Goal: Task Accomplishment & Management: Use online tool/utility

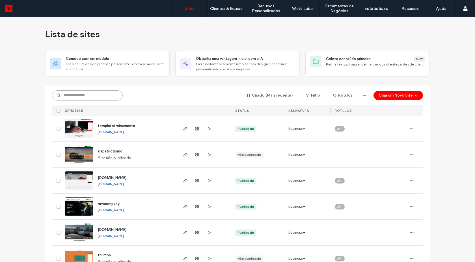
click at [89, 98] on input at bounding box center [87, 95] width 71 height 10
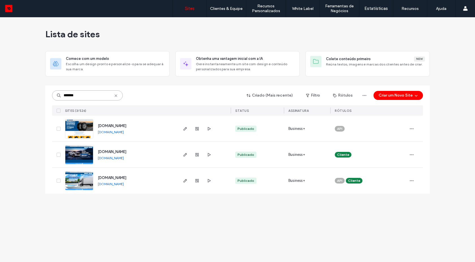
type input "*******"
click at [82, 135] on img at bounding box center [79, 138] width 28 height 38
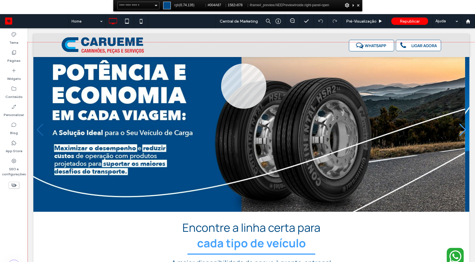
click at [221, 64] on div at bounding box center [251, 166] width 447 height 248
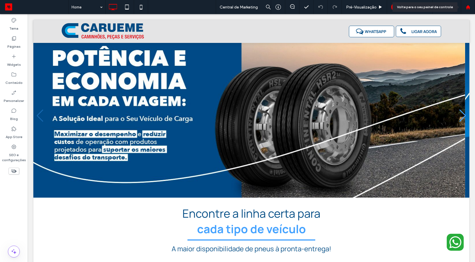
click at [469, 7] on icon at bounding box center [467, 7] width 5 height 5
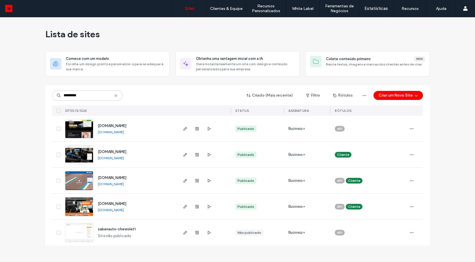
click at [80, 135] on img at bounding box center [79, 138] width 28 height 38
click at [72, 155] on img at bounding box center [79, 164] width 28 height 38
click at [91, 158] on img at bounding box center [79, 164] width 28 height 38
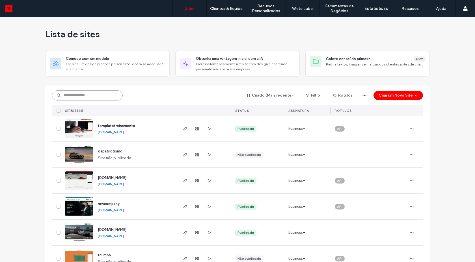
click at [83, 97] on input at bounding box center [87, 95] width 71 height 10
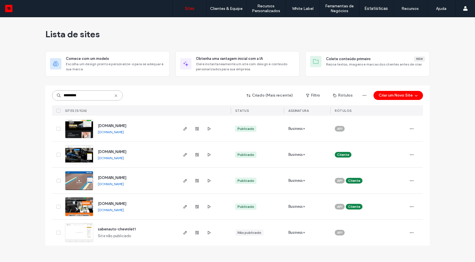
type input "*********"
click at [77, 160] on img at bounding box center [79, 164] width 28 height 38
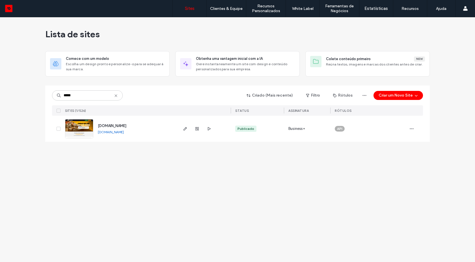
type input "*****"
click at [119, 132] on link "[DOMAIN_NAME]" at bounding box center [111, 132] width 26 height 4
click at [231, 14] on div "Clientes & Equipe" at bounding box center [225, 8] width 39 height 17
click at [228, 23] on label "Gestão de Clientes" at bounding box center [227, 23] width 33 height 4
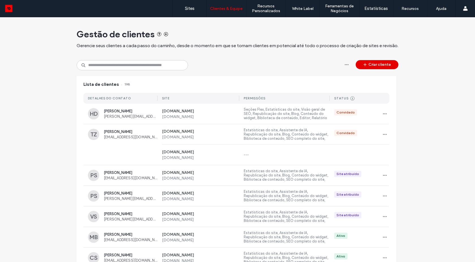
click at [370, 68] on button "Criar cliente" at bounding box center [376, 64] width 43 height 9
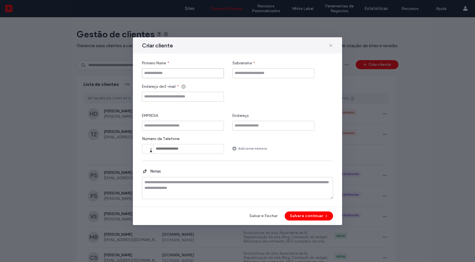
click at [188, 77] on input "Primeiro Nome" at bounding box center [183, 73] width 82 height 10
click at [189, 96] on input "Endereço de E-mail" at bounding box center [183, 97] width 82 height 10
paste input "**********"
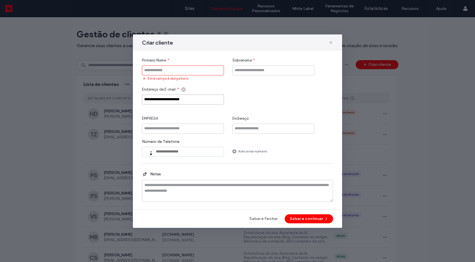
type input "**********"
click at [178, 73] on input "Primeiro Nome" at bounding box center [183, 71] width 82 height 10
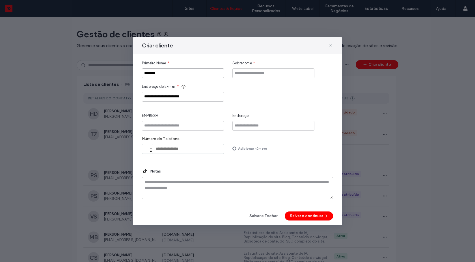
type input "********"
click at [253, 76] on input "Sobrenome" at bounding box center [273, 73] width 82 height 10
type input "*******"
click at [301, 222] on div "**********" at bounding box center [237, 131] width 209 height 188
click at [301, 218] on button "Salvar e continuar" at bounding box center [308, 216] width 48 height 9
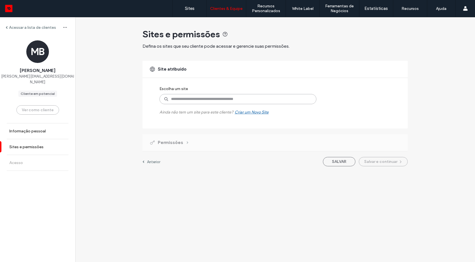
click at [196, 98] on input at bounding box center [237, 99] width 157 height 10
type input "*"
type input "*****"
click at [309, 101] on icon at bounding box center [309, 99] width 5 height 5
click at [177, 99] on input at bounding box center [237, 99] width 157 height 10
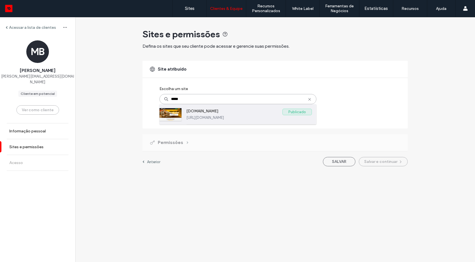
click at [207, 118] on label "[URL][DOMAIN_NAME]" at bounding box center [248, 118] width 125 height 4
click at [236, 114] on label "[DOMAIN_NAME]" at bounding box center [234, 112] width 96 height 7
click at [303, 113] on label "Publicado" at bounding box center [296, 112] width 29 height 6
click at [185, 109] on div "[DOMAIN_NAME] Publicado [URL][DOMAIN_NAME]" at bounding box center [237, 114] width 157 height 20
click at [173, 113] on div at bounding box center [170, 114] width 22 height 13
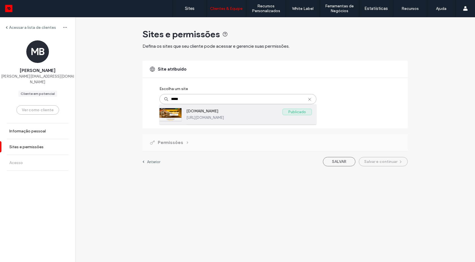
click at [173, 113] on div at bounding box center [170, 114] width 22 height 13
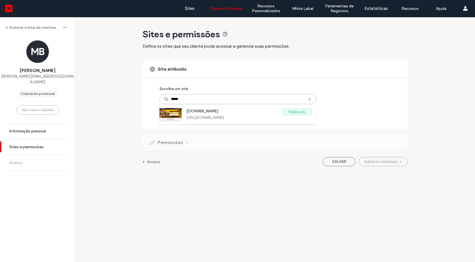
click at [203, 99] on input "*****" at bounding box center [237, 99] width 157 height 10
click at [191, 104] on input "*****" at bounding box center [237, 99] width 157 height 10
type input "*"
type input "*****"
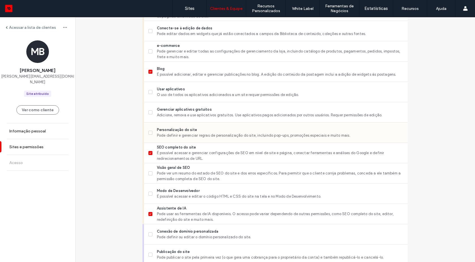
scroll to position [284, 0]
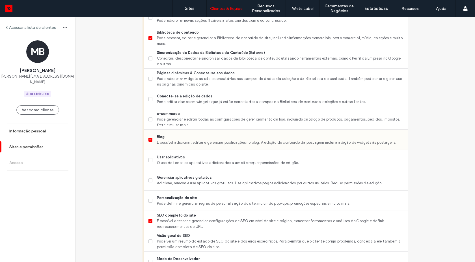
click at [148, 141] on span at bounding box center [150, 140] width 4 height 4
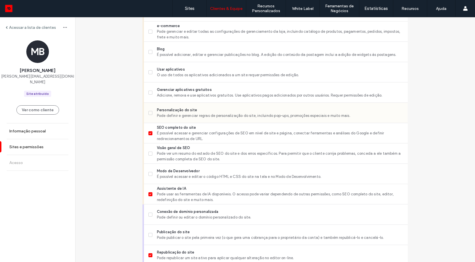
scroll to position [386, 0]
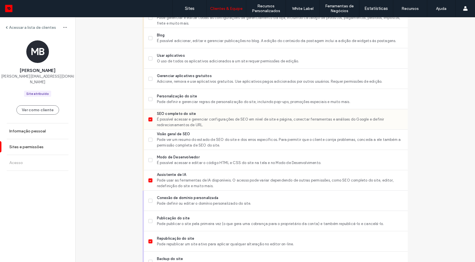
click at [149, 119] on icon at bounding box center [150, 120] width 2 height 2
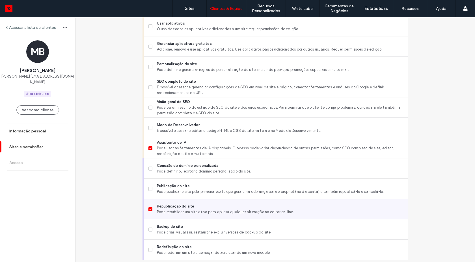
scroll to position [437, 0]
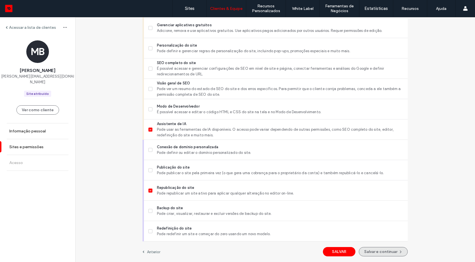
click at [393, 253] on button "Salvar e continuar" at bounding box center [382, 251] width 49 height 9
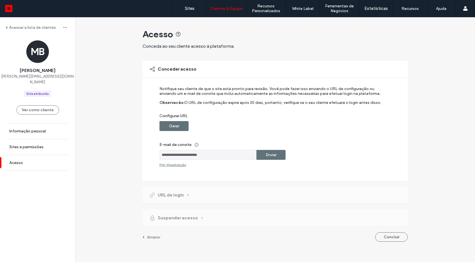
click at [179, 130] on div "Gerar" at bounding box center [173, 126] width 29 height 10
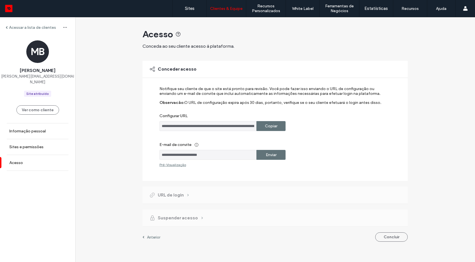
click at [271, 157] on label "Enviar" at bounding box center [271, 155] width 11 height 10
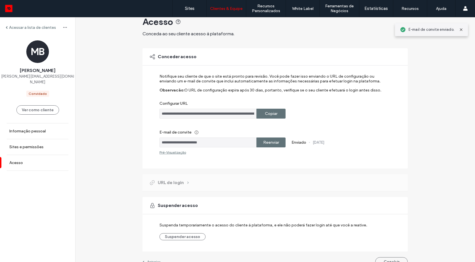
scroll to position [23, 0]
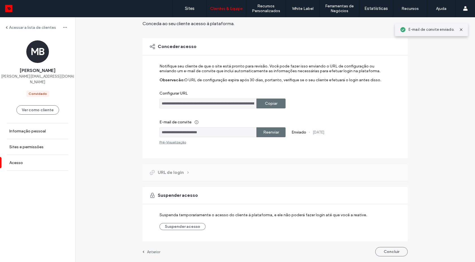
drag, startPoint x: 381, startPoint y: 253, endPoint x: 474, endPoint y: 205, distance: 104.6
click at [382, 253] on button "Concluir" at bounding box center [391, 251] width 32 height 9
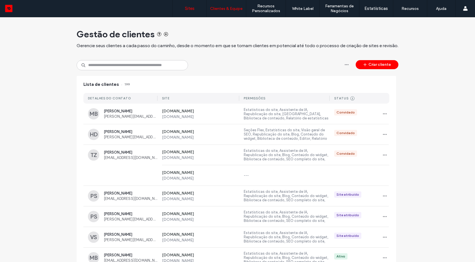
click at [185, 11] on link "Sites" at bounding box center [190, 8] width 34 height 17
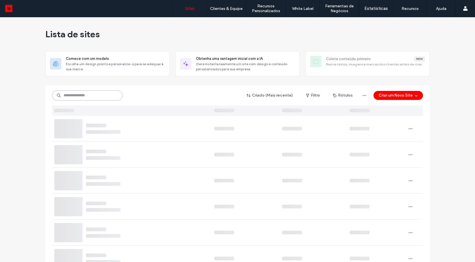
click at [96, 94] on input at bounding box center [87, 95] width 71 height 10
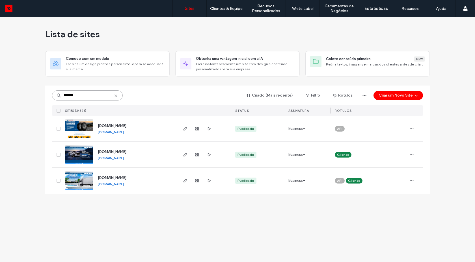
type input "*******"
click at [79, 127] on img at bounding box center [79, 138] width 28 height 38
click at [74, 125] on img at bounding box center [79, 138] width 28 height 38
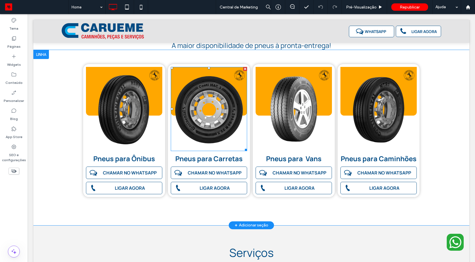
click at [219, 126] on img at bounding box center [209, 109] width 76 height 84
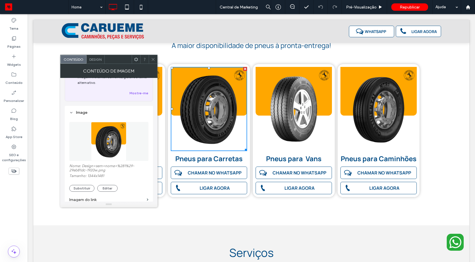
scroll to position [51, 0]
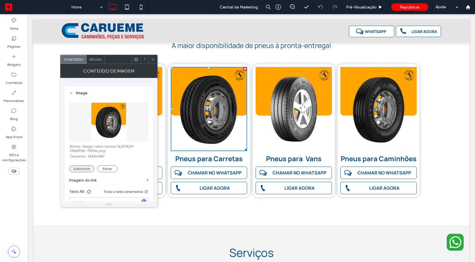
click at [86, 169] on button "Substituir" at bounding box center [81, 169] width 25 height 7
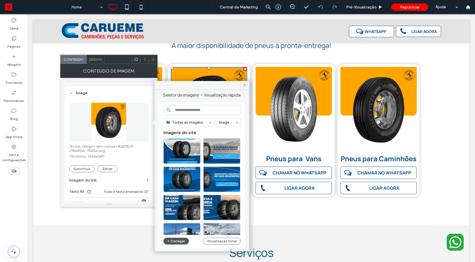
click at [167, 242] on icon "button" at bounding box center [168, 241] width 3 height 5
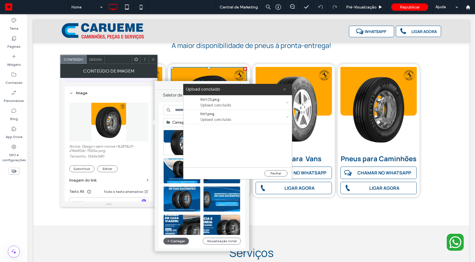
click at [284, 90] on use at bounding box center [284, 89] width 3 height 3
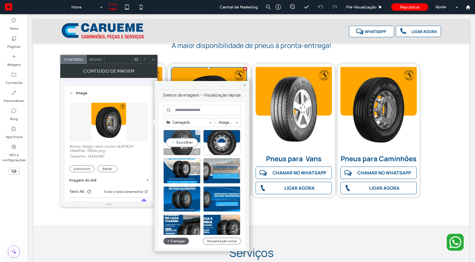
click at [189, 142] on div "Escolher" at bounding box center [181, 142] width 37 height 25
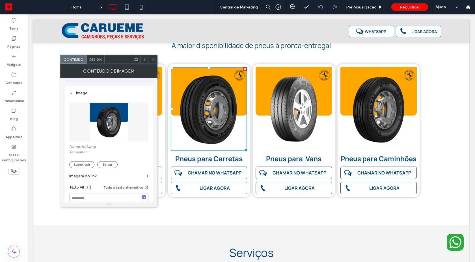
click at [85, 161] on div "Nome: htr1.png Tamanho: ... Substituir Editar" at bounding box center [108, 156] width 79 height 24
click at [85, 162] on button "Substituir" at bounding box center [81, 164] width 25 height 7
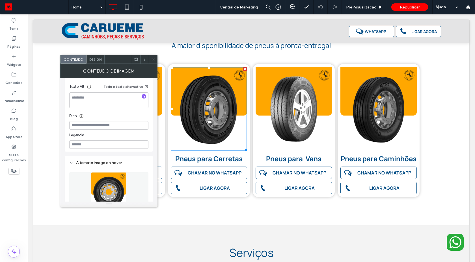
scroll to position [153, 0]
click at [113, 186] on img at bounding box center [108, 190] width 35 height 39
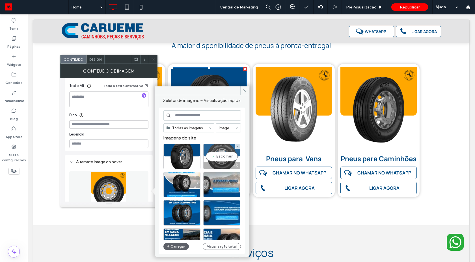
drag, startPoint x: 216, startPoint y: 157, endPoint x: 247, endPoint y: 93, distance: 70.7
click at [216, 157] on div "Escolher" at bounding box center [221, 156] width 37 height 25
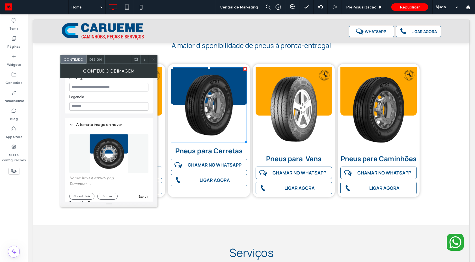
scroll to position [203, 0]
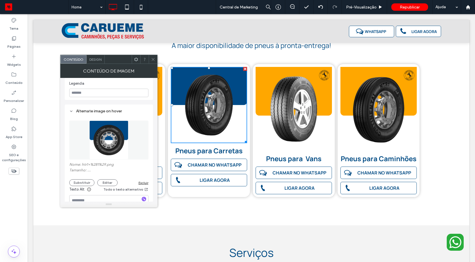
click at [108, 145] on img at bounding box center [108, 140] width 39 height 39
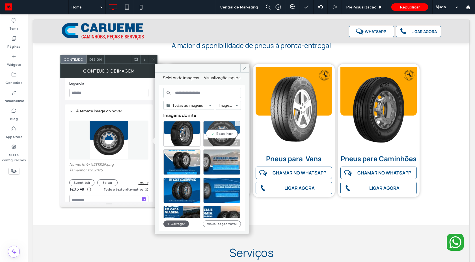
click at [219, 134] on div "Escolher" at bounding box center [221, 133] width 37 height 25
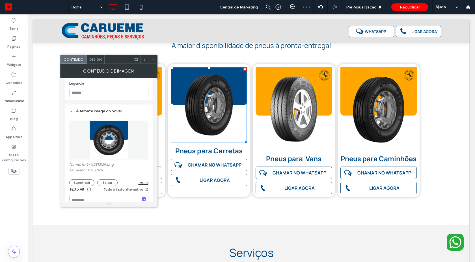
click at [155, 58] on icon at bounding box center [153, 59] width 4 height 4
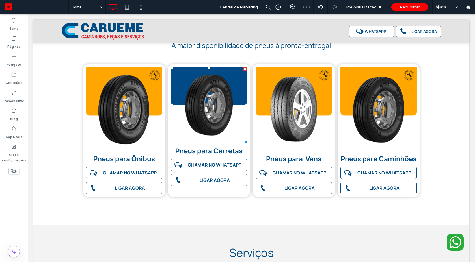
click at [155, 58] on icon at bounding box center [153, 59] width 4 height 4
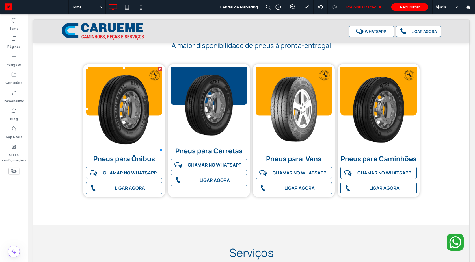
click at [28, 14] on img at bounding box center [28, 14] width 0 height 0
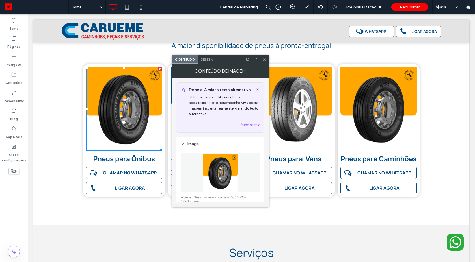
scroll to position [51, 0]
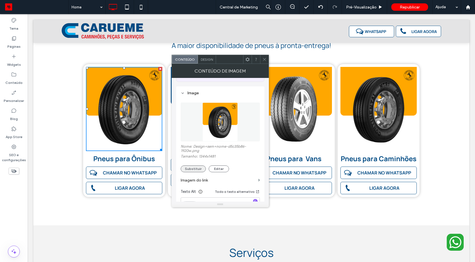
click at [193, 168] on button "Substituir" at bounding box center [193, 169] width 25 height 7
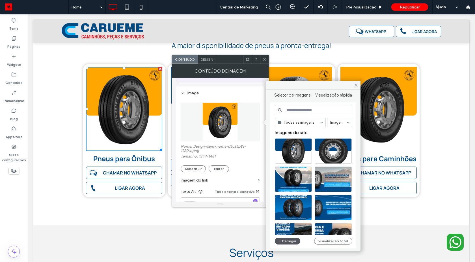
click at [286, 242] on button "Carregar" at bounding box center [288, 241] width 26 height 7
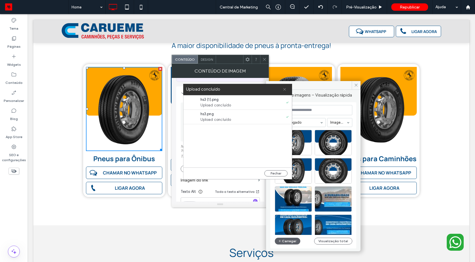
click at [283, 90] on icon at bounding box center [284, 90] width 4 height 4
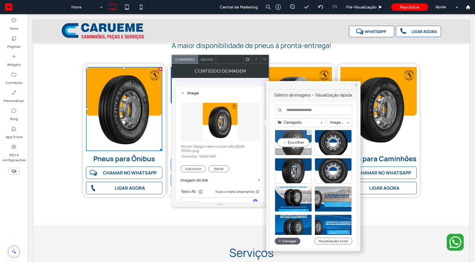
click at [297, 142] on div "Escolher" at bounding box center [293, 142] width 37 height 25
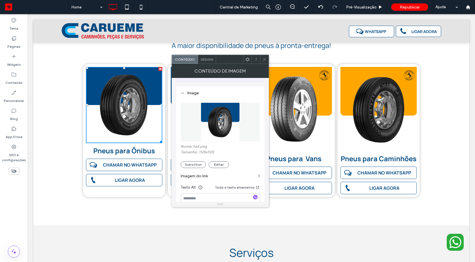
drag, startPoint x: 195, startPoint y: 163, endPoint x: 254, endPoint y: 71, distance: 109.3
click at [253, 72] on div "Conteúdo de imagem Deixe a IA criar o texto alternativo Utilize a opção de IA p…" at bounding box center [219, 136] width 97 height 144
click at [261, 59] on div at bounding box center [264, 59] width 8 height 8
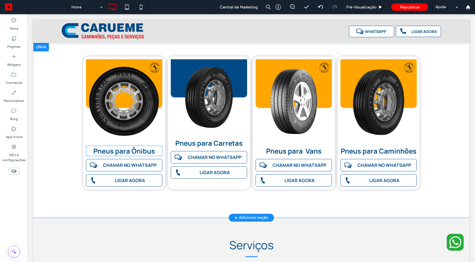
scroll to position [203, 0]
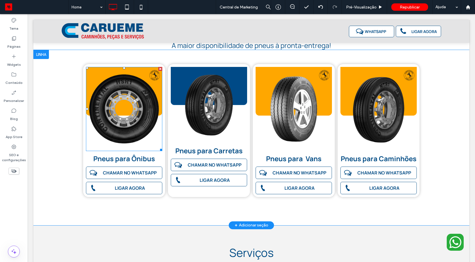
click at [126, 114] on img at bounding box center [124, 109] width 76 height 84
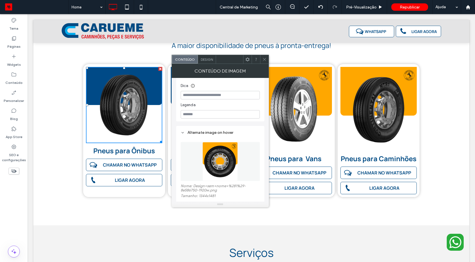
scroll to position [222, 0]
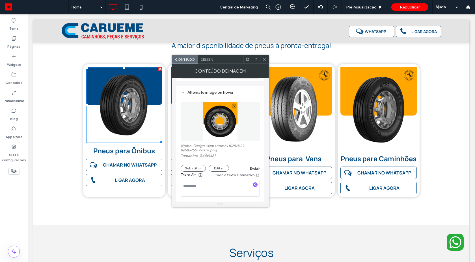
click at [217, 119] on img at bounding box center [219, 121] width 35 height 39
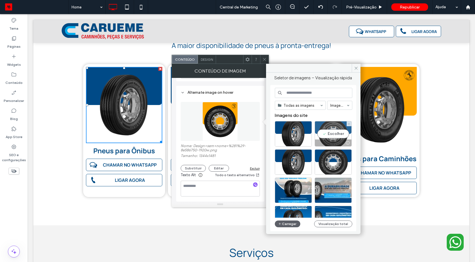
click at [330, 132] on div "Escolher" at bounding box center [332, 133] width 37 height 25
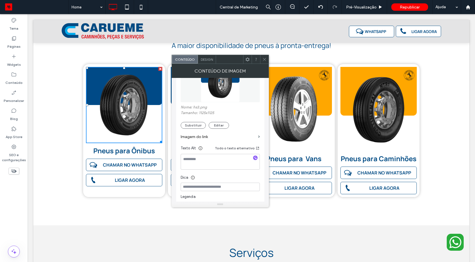
scroll to position [203, 0]
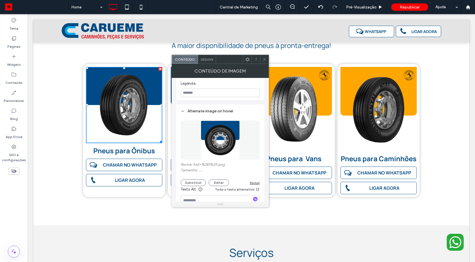
click at [188, 186] on button "Substituir" at bounding box center [193, 182] width 25 height 7
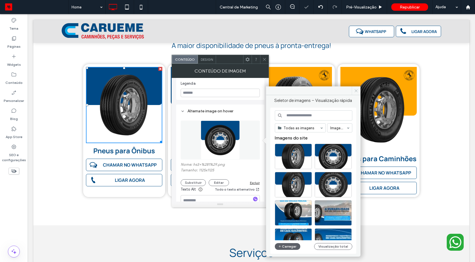
click at [356, 90] on icon at bounding box center [356, 91] width 4 height 4
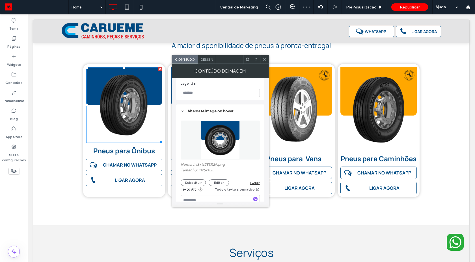
click at [262, 59] on div at bounding box center [264, 59] width 8 height 8
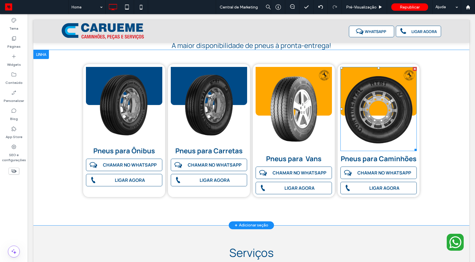
click at [381, 108] on img at bounding box center [378, 109] width 76 height 84
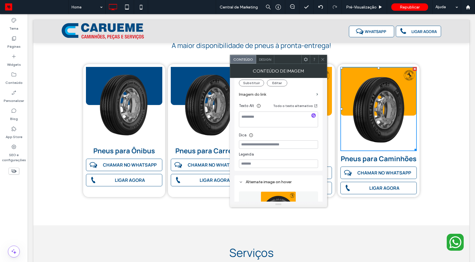
scroll to position [102, 0]
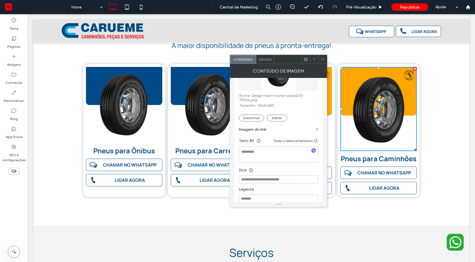
click at [255, 121] on section "Imagem do link" at bounding box center [278, 129] width 79 height 16
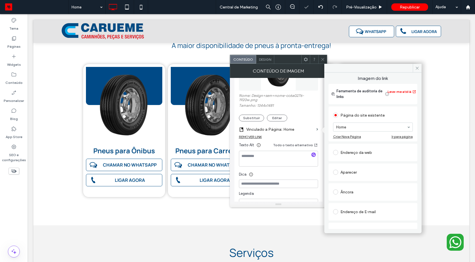
click at [255, 135] on div "REMOVER LINK" at bounding box center [250, 137] width 23 height 4
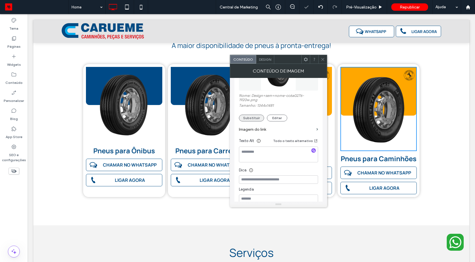
click at [255, 119] on button "Substituir" at bounding box center [251, 118] width 25 height 7
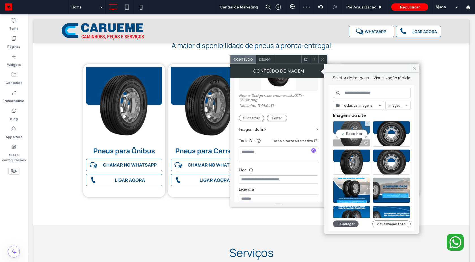
click at [351, 140] on div at bounding box center [351, 143] width 36 height 7
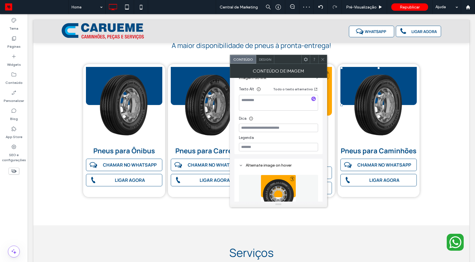
scroll to position [203, 0]
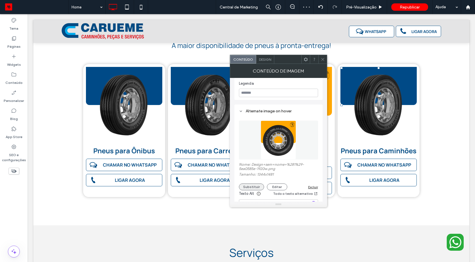
click at [247, 185] on button "Substituir" at bounding box center [251, 187] width 25 height 7
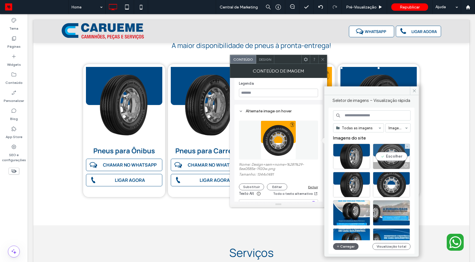
click at [389, 160] on div "Escolher" at bounding box center [391, 156] width 37 height 25
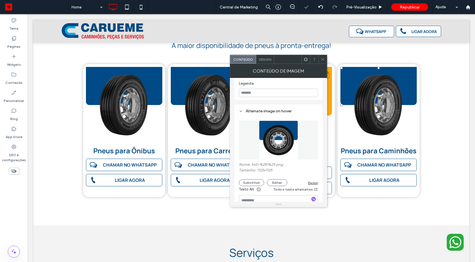
drag, startPoint x: 322, startPoint y: 58, endPoint x: 292, endPoint y: 47, distance: 32.9
click at [322, 58] on icon at bounding box center [322, 59] width 4 height 4
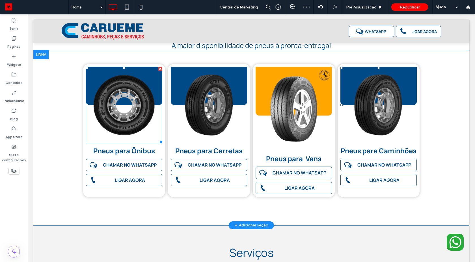
click at [149, 102] on img at bounding box center [124, 105] width 76 height 76
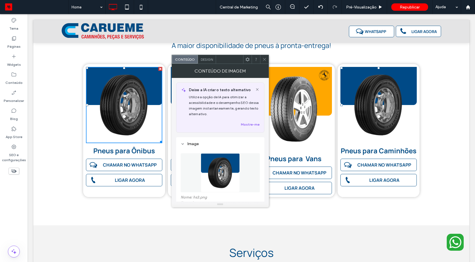
scroll to position [102, 0]
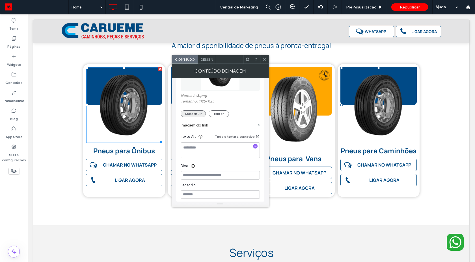
click at [194, 113] on button "Substituir" at bounding box center [193, 113] width 25 height 7
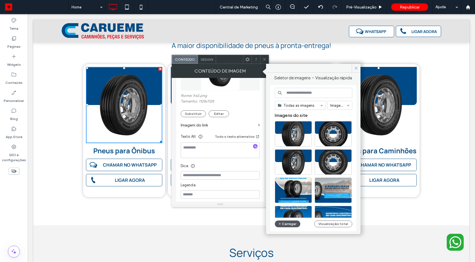
click at [281, 225] on span "button" at bounding box center [280, 224] width 4 height 6
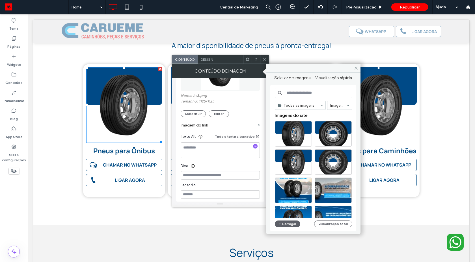
click at [336, 31] on div "Clique para editar no Modo Flex" at bounding box center [251, 31] width 436 height 23
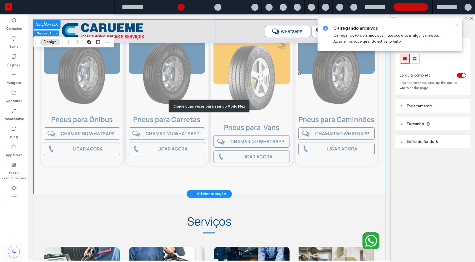
scroll to position [171, 0]
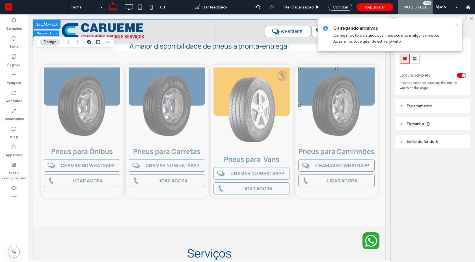
click at [457, 25] on icon at bounding box center [456, 25] width 5 height 5
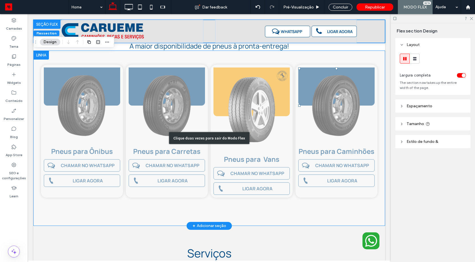
click at [270, 120] on div "Clique duas vezes para sair do Modo Flex" at bounding box center [208, 138] width 351 height 175
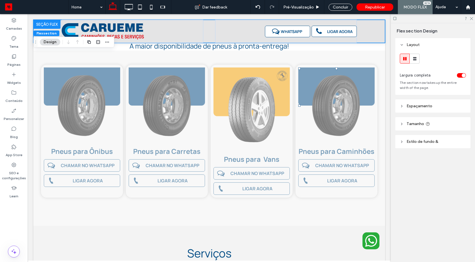
click at [470, 20] on div at bounding box center [432, 18] width 84 height 9
drag, startPoint x: 338, startPoint y: 6, endPoint x: 225, endPoint y: 8, distance: 113.9
click at [338, 6] on div "Concluir" at bounding box center [340, 7] width 24 height 7
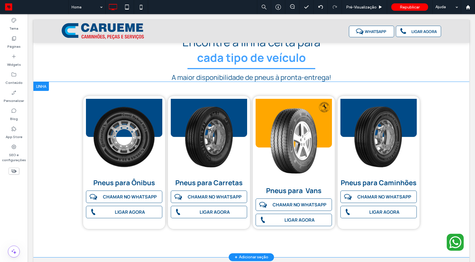
scroll to position [203, 0]
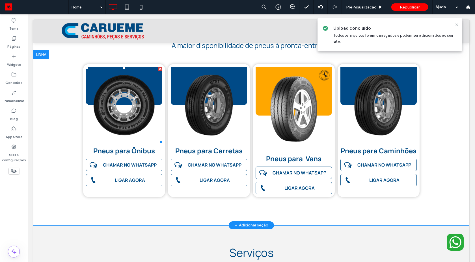
click at [133, 110] on img at bounding box center [124, 105] width 76 height 76
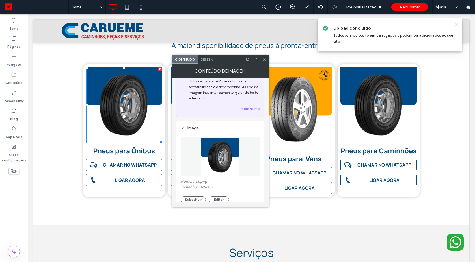
scroll to position [51, 0]
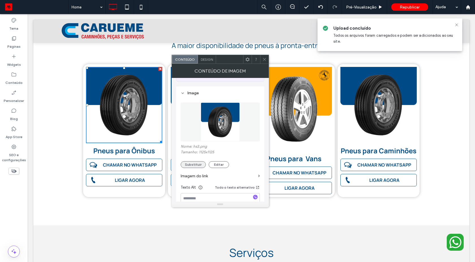
click at [191, 165] on button "Substituir" at bounding box center [193, 164] width 25 height 7
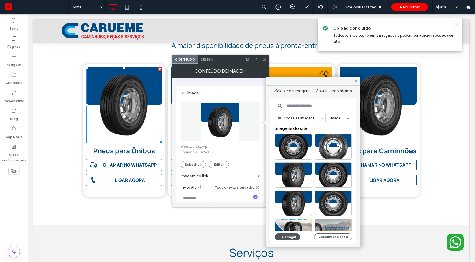
click at [289, 238] on button "Carregar" at bounding box center [288, 237] width 26 height 7
click at [293, 236] on button "Carregar" at bounding box center [288, 237] width 26 height 7
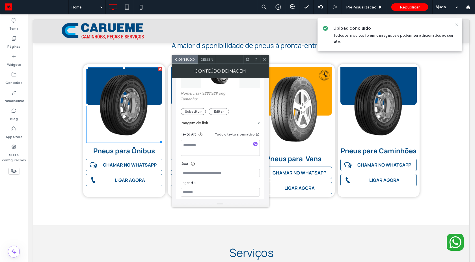
scroll to position [203, 0]
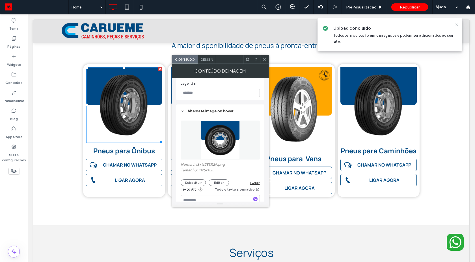
click at [214, 147] on img at bounding box center [220, 140] width 39 height 39
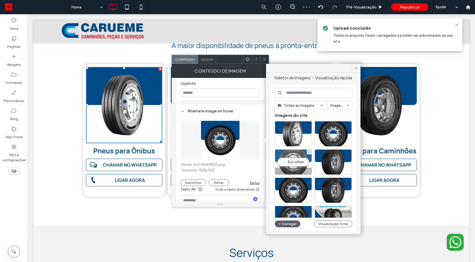
click at [292, 160] on div "Escolher" at bounding box center [293, 161] width 37 height 25
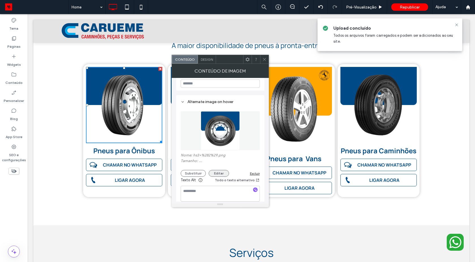
scroll to position [218, 0]
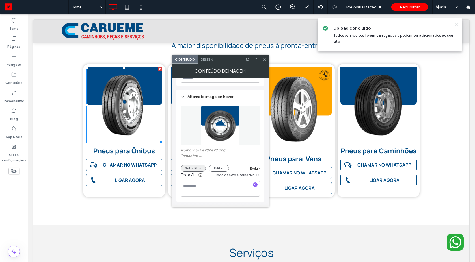
click at [199, 166] on button "Substituir" at bounding box center [193, 168] width 25 height 7
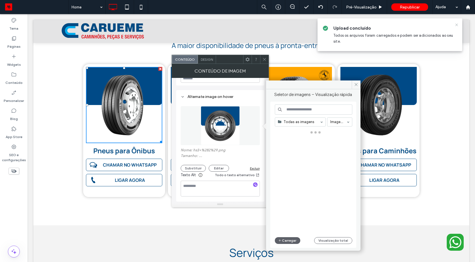
drag, startPoint x: 456, startPoint y: 24, endPoint x: 215, endPoint y: 3, distance: 241.3
click at [456, 24] on use at bounding box center [456, 24] width 3 height 3
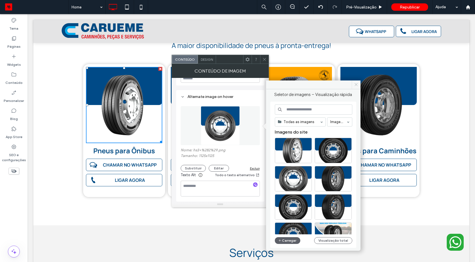
click at [356, 85] on icon at bounding box center [356, 84] width 4 height 4
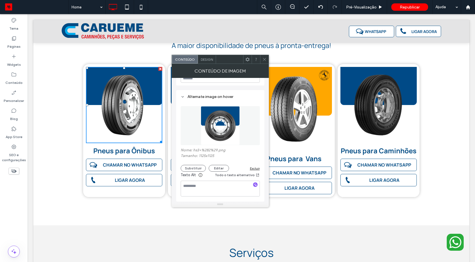
click at [264, 60] on icon at bounding box center [264, 59] width 4 height 4
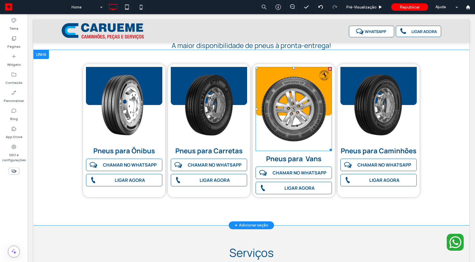
click at [311, 102] on img at bounding box center [293, 109] width 76 height 84
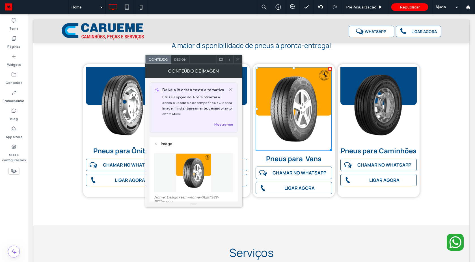
scroll to position [51, 0]
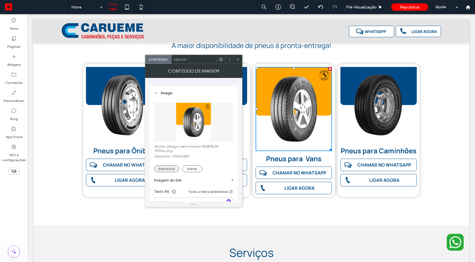
click at [168, 171] on button "Substituir" at bounding box center [166, 169] width 25 height 7
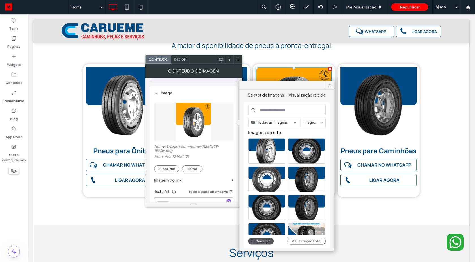
click at [253, 243] on icon "button" at bounding box center [252, 241] width 3 height 5
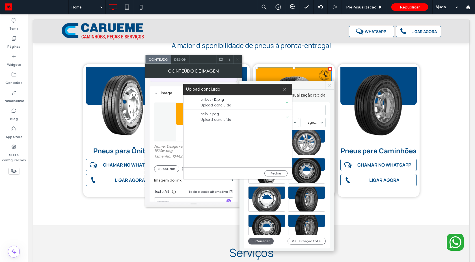
click at [284, 91] on span at bounding box center [284, 89] width 4 height 11
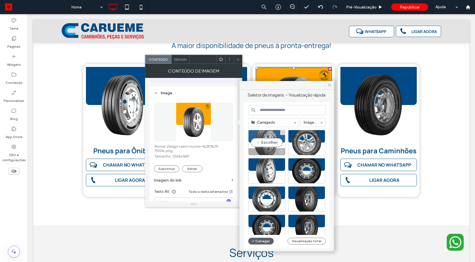
click at [268, 143] on div "Escolher" at bounding box center [266, 142] width 37 height 25
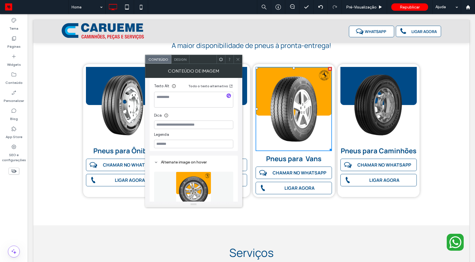
scroll to position [203, 0]
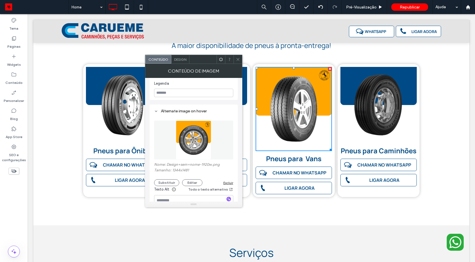
click at [171, 179] on div "Nome: Design+sem+nome-1920w.png Tamanho: 1344x1481 Substituir Editar Excluir" at bounding box center [193, 174] width 79 height 24
click at [172, 179] on div "Nome: Design+sem+nome-1920w.png Tamanho: 1344x1481 Substituir Editar Excluir" at bounding box center [193, 174] width 79 height 24
click at [172, 181] on button "Substituir" at bounding box center [166, 182] width 25 height 7
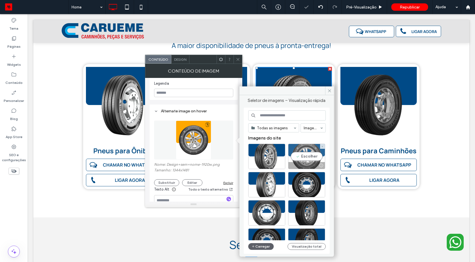
drag, startPoint x: 301, startPoint y: 159, endPoint x: 274, endPoint y: 145, distance: 30.1
click at [301, 159] on div "Escolher" at bounding box center [306, 156] width 37 height 25
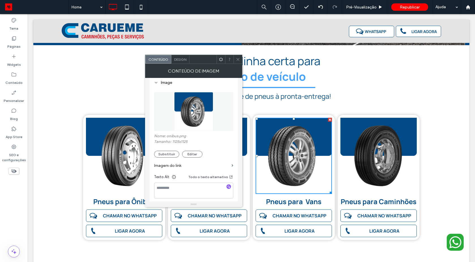
scroll to position [218, 0]
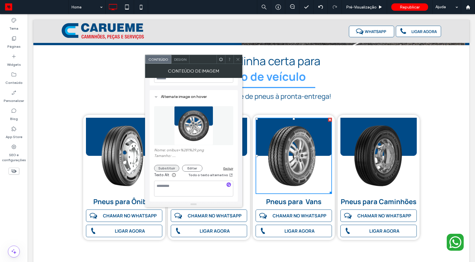
click at [159, 169] on button "Substituir" at bounding box center [166, 168] width 25 height 7
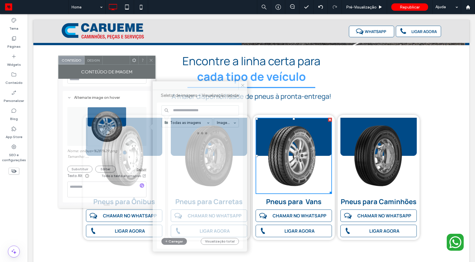
drag, startPoint x: 200, startPoint y: 59, endPoint x: 113, endPoint y: 60, distance: 86.7
click at [113, 60] on div at bounding box center [116, 60] width 27 height 8
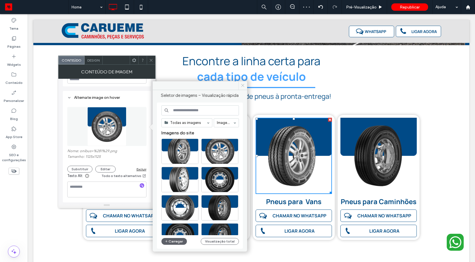
click at [240, 86] on icon at bounding box center [242, 85] width 4 height 4
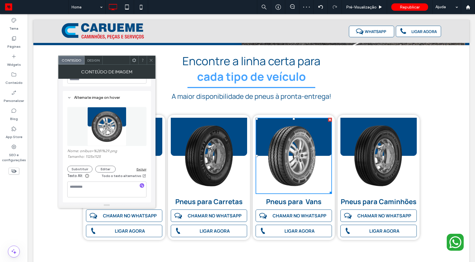
click at [148, 60] on div at bounding box center [151, 60] width 8 height 8
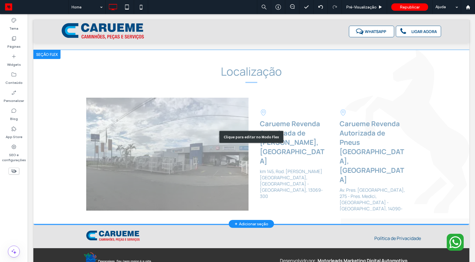
scroll to position [555, 0]
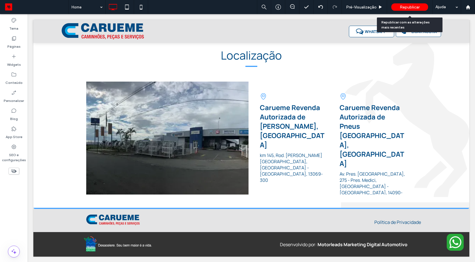
click at [418, 10] on div "Republicar" at bounding box center [409, 6] width 37 height 7
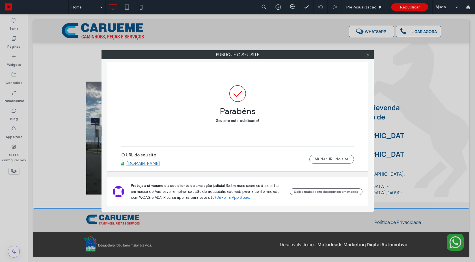
click at [159, 162] on link "[DOMAIN_NAME]" at bounding box center [143, 163] width 34 height 5
click at [366, 56] on icon at bounding box center [367, 55] width 4 height 4
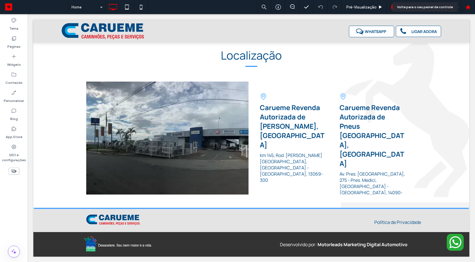
click at [469, 9] on div at bounding box center [467, 7] width 14 height 14
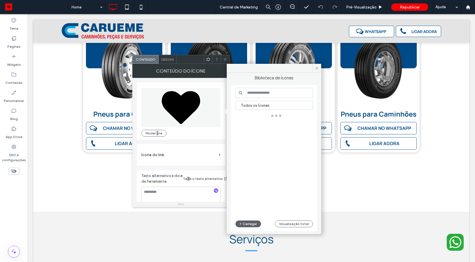
click at [266, 94] on input at bounding box center [273, 93] width 77 height 10
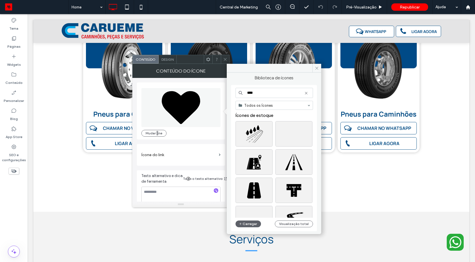
click at [269, 95] on input "****" at bounding box center [273, 93] width 77 height 10
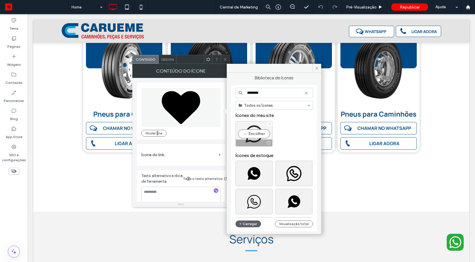
type input "********"
click at [255, 133] on div "Escolher" at bounding box center [253, 133] width 37 height 25
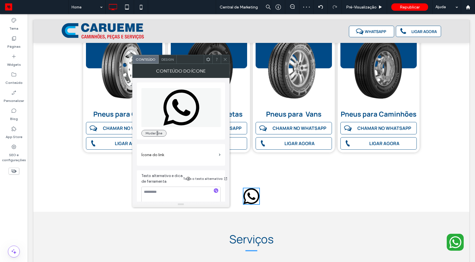
click at [146, 136] on button "Mudar ne" at bounding box center [153, 133] width 25 height 7
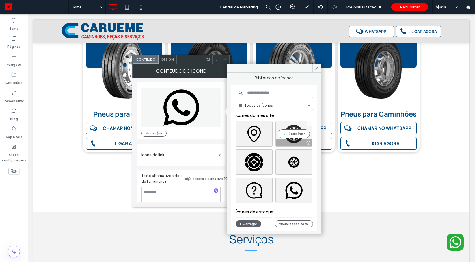
click at [290, 133] on div "Escolher" at bounding box center [293, 133] width 37 height 25
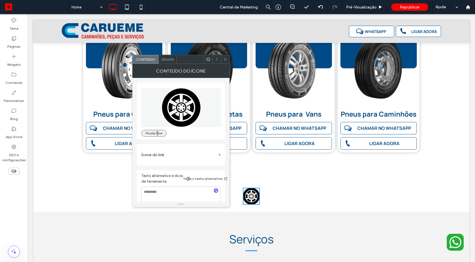
click at [151, 132] on button "Mudar ne" at bounding box center [153, 133] width 25 height 7
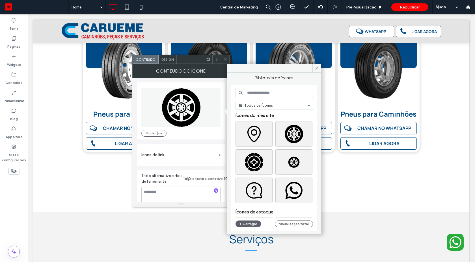
click at [259, 93] on input at bounding box center [273, 93] width 77 height 10
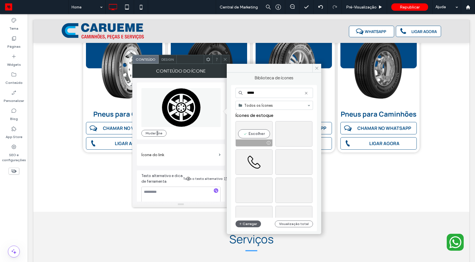
type input "*****"
click at [251, 136] on div "Escolher" at bounding box center [253, 133] width 37 height 25
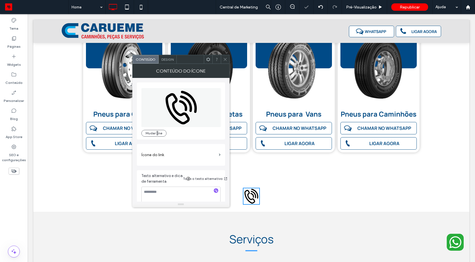
click at [166, 60] on span "Design" at bounding box center [167, 59] width 12 height 4
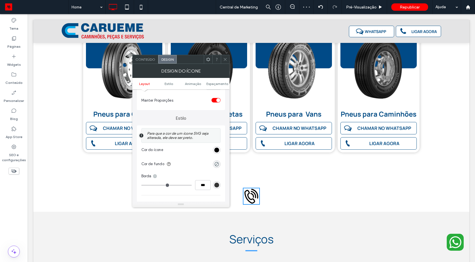
scroll to position [153, 0]
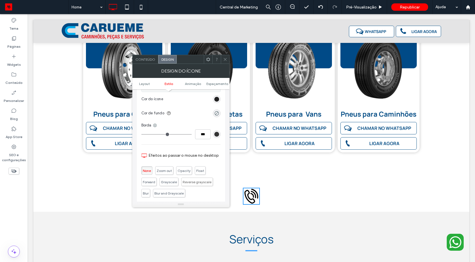
click at [216, 101] on div "rgb(0, 0, 0)" at bounding box center [216, 99] width 5 height 5
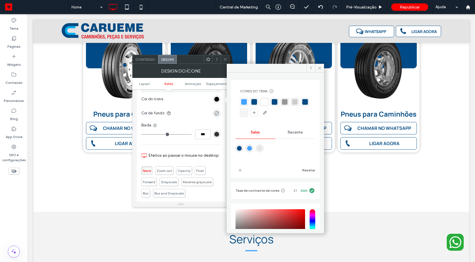
click at [253, 103] on div at bounding box center [254, 102] width 6 height 6
click at [216, 114] on div "rgba(0, 0, 0, 0)" at bounding box center [216, 113] width 5 height 5
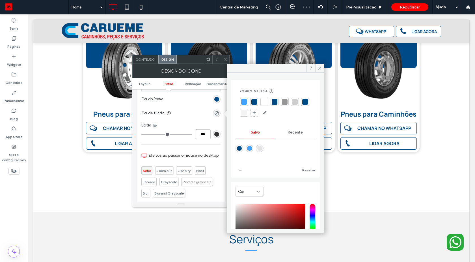
click at [247, 114] on div at bounding box center [244, 113] width 6 height 6
click at [201, 136] on input "***" at bounding box center [203, 134] width 16 height 10
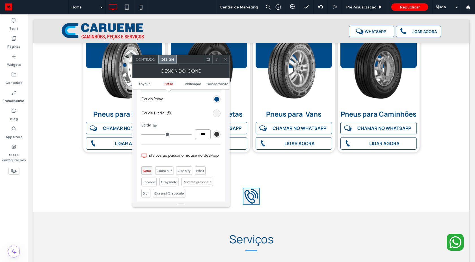
type input "*"
click at [202, 124] on div "Borda" at bounding box center [180, 126] width 79 height 6
click at [156, 126] on use at bounding box center [155, 126] width 4 height 4
click at [165, 149] on span "Borda superior" at bounding box center [176, 149] width 25 height 6
click at [206, 137] on input "number-input" at bounding box center [203, 134] width 16 height 10
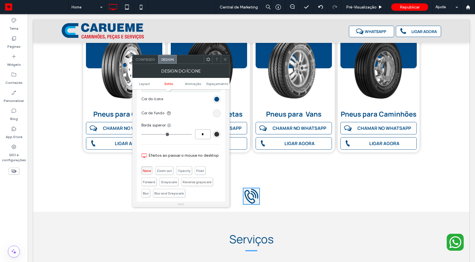
type input "*"
type input "***"
click at [219, 135] on div "rgb(51, 51, 51)" at bounding box center [217, 135] width 8 height 8
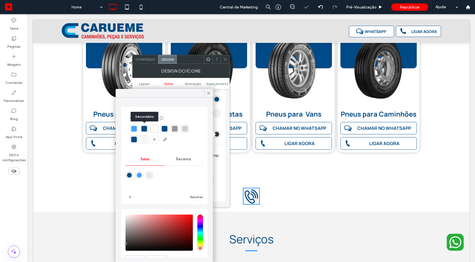
click at [143, 129] on div at bounding box center [144, 129] width 6 height 6
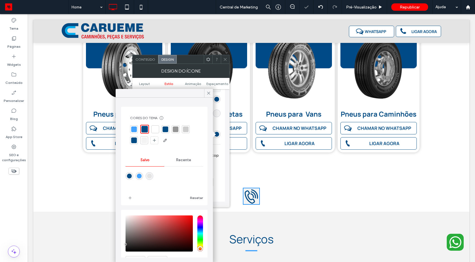
click at [221, 128] on div "Para que a cor de um ícone SVG seja alterada, ele deve ser preto. Cor do ícone …" at bounding box center [181, 147] width 88 height 144
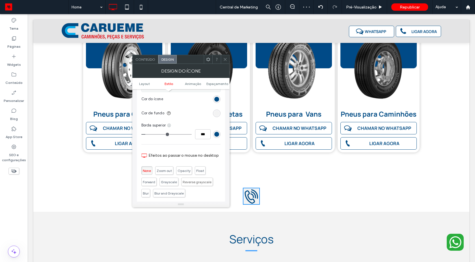
click at [171, 126] on use at bounding box center [169, 126] width 4 height 4
click at [186, 159] on span "Borda inferior" at bounding box center [190, 159] width 23 height 6
type input "*"
click at [204, 135] on input "***" at bounding box center [203, 134] width 16 height 10
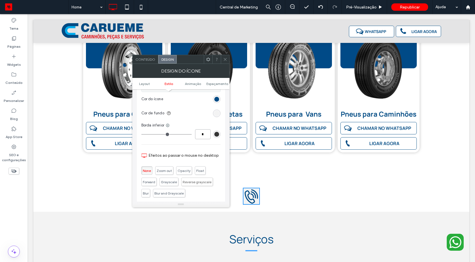
type input "*"
type input "***"
click at [215, 136] on div "rgb(51, 51, 51)" at bounding box center [216, 134] width 5 height 5
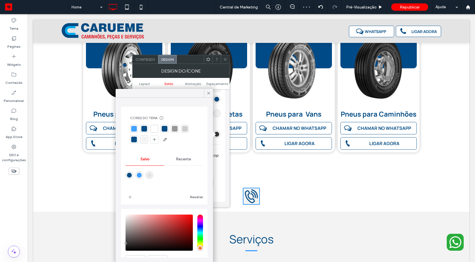
click at [142, 127] on div at bounding box center [144, 129] width 6 height 6
click at [217, 123] on div "Borda inferior" at bounding box center [180, 126] width 79 height 6
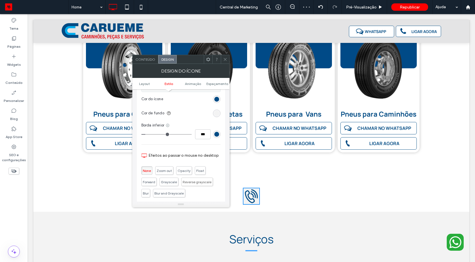
click at [168, 127] on use at bounding box center [168, 126] width 4 height 4
click at [174, 181] on use at bounding box center [172, 181] width 5 height 5
type input "*"
click at [202, 134] on input "***" at bounding box center [203, 134] width 16 height 10
type input "*"
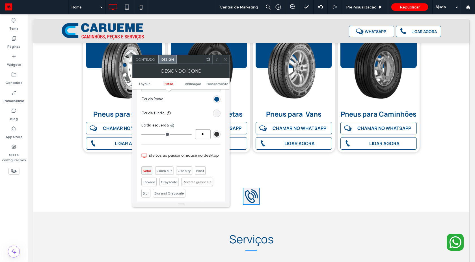
type input "*"
type input "***"
click at [217, 134] on div "rgb(51, 51, 51)" at bounding box center [216, 134] width 5 height 5
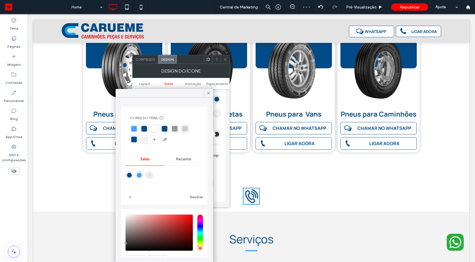
click at [167, 129] on div at bounding box center [165, 129] width 6 height 6
click at [209, 93] on icon at bounding box center [208, 93] width 5 height 5
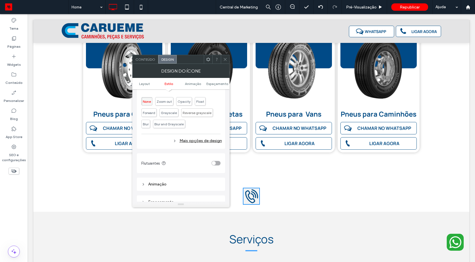
scroll to position [171, 0]
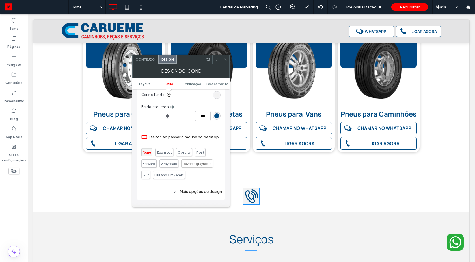
click at [199, 192] on div "Mais opções de design" at bounding box center [181, 192] width 81 height 8
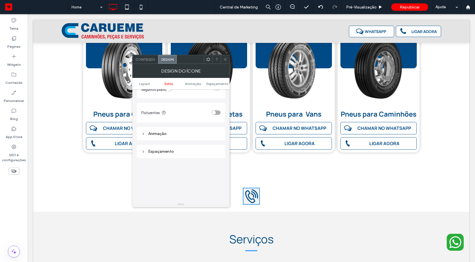
scroll to position [323, 0]
click at [214, 132] on div "toggle" at bounding box center [214, 132] width 4 height 4
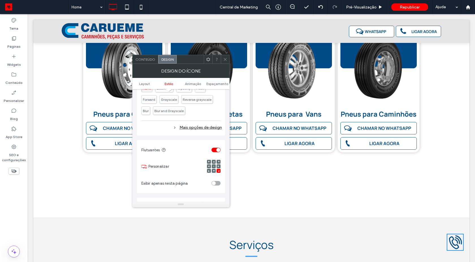
scroll to position [337, 0]
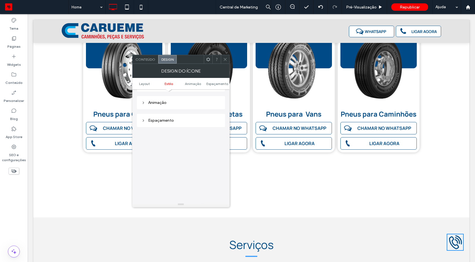
click at [163, 119] on div "Espaçamento" at bounding box center [180, 120] width 79 height 5
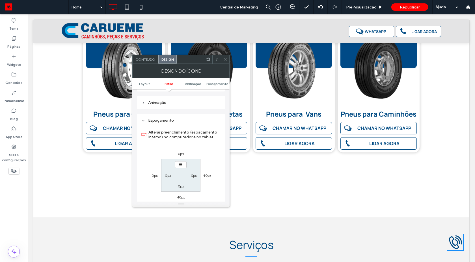
click at [177, 198] on label "40px" at bounding box center [181, 197] width 8 height 4
type input "**"
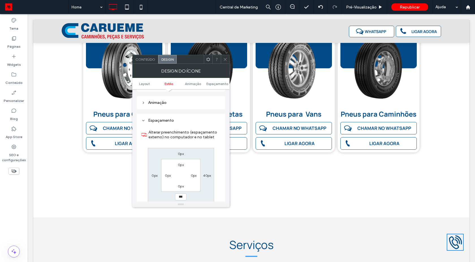
type input "***"
type input "*****"
click at [224, 60] on icon at bounding box center [225, 59] width 4 height 4
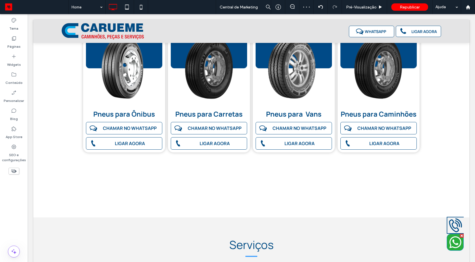
click at [449, 245] on icon at bounding box center [455, 242] width 13 height 17
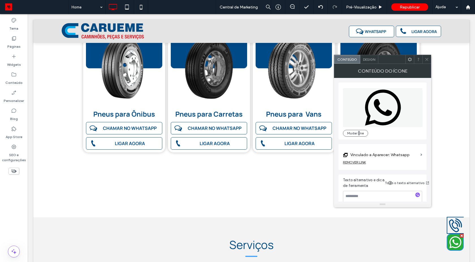
click at [370, 62] on div "Design" at bounding box center [369, 59] width 18 height 8
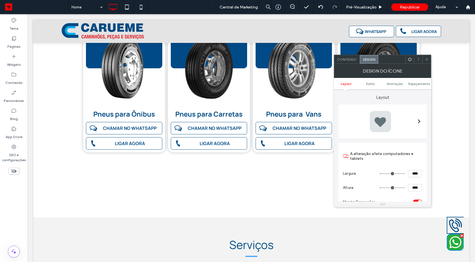
click at [391, 119] on div at bounding box center [380, 121] width 23 height 23
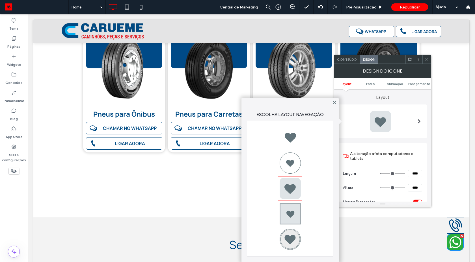
click at [294, 139] on div at bounding box center [290, 137] width 23 height 23
drag, startPoint x: 333, startPoint y: 103, endPoint x: 305, endPoint y: 90, distance: 30.3
click at [333, 103] on icon at bounding box center [334, 102] width 5 height 5
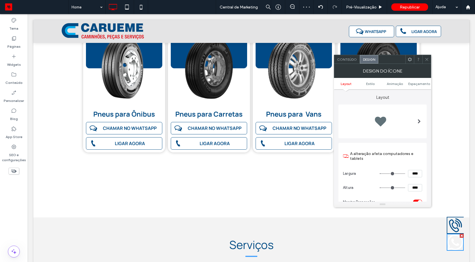
scroll to position [102, 0]
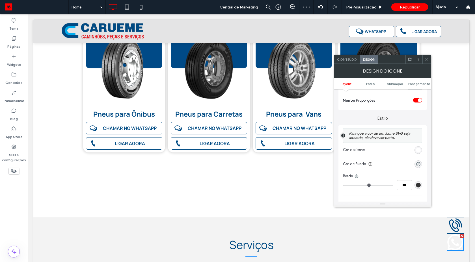
click at [419, 151] on div "rgb(255, 255, 255)" at bounding box center [418, 150] width 5 height 5
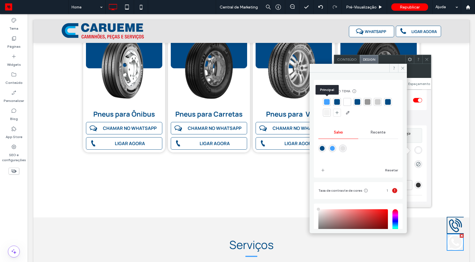
click at [326, 101] on div at bounding box center [327, 102] width 6 height 6
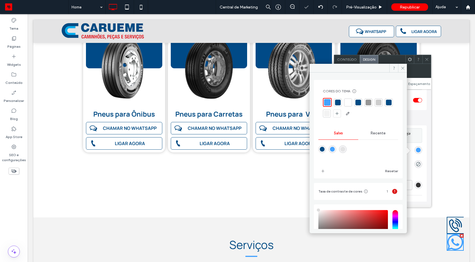
click at [402, 69] on icon at bounding box center [402, 68] width 4 height 4
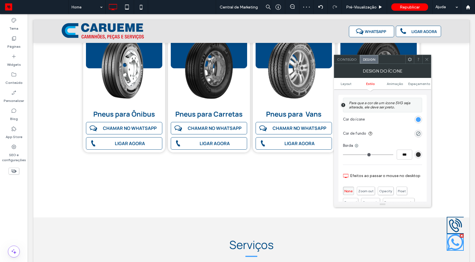
scroll to position [153, 0]
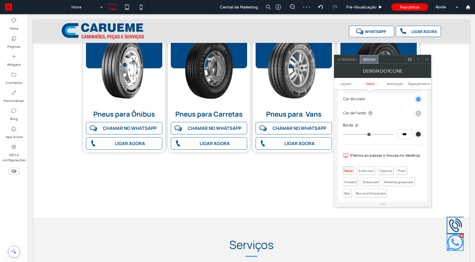
click at [418, 137] on div "rgb(51, 51, 51)" at bounding box center [418, 135] width 8 height 8
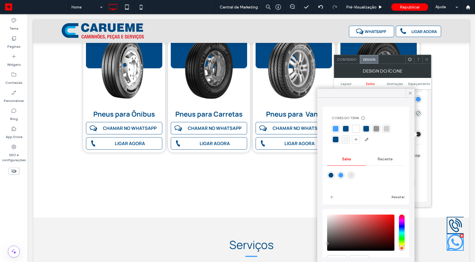
click at [335, 129] on div at bounding box center [335, 129] width 6 height 6
type input "*"
type input "***"
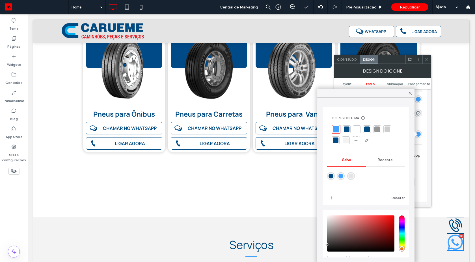
drag, startPoint x: 347, startPoint y: 131, endPoint x: 399, endPoint y: 108, distance: 57.2
click at [347, 131] on div at bounding box center [347, 130] width 6 height 6
click at [411, 95] on icon at bounding box center [409, 93] width 5 height 5
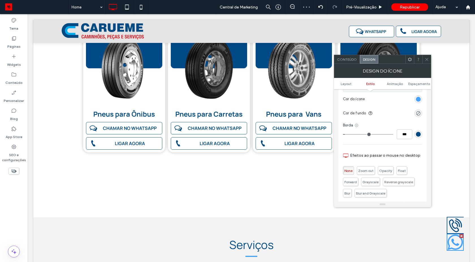
click at [356, 125] on icon at bounding box center [356, 125] width 5 height 5
click at [381, 127] on div "Borda" at bounding box center [382, 126] width 79 height 6
type input "*"
type input "***"
click at [349, 134] on input "range" at bounding box center [368, 134] width 50 height 1
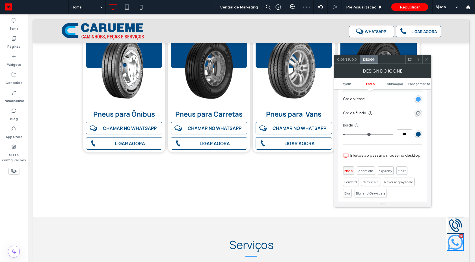
click at [349, 134] on input "range" at bounding box center [368, 134] width 50 height 1
type input "*"
type input "***"
type input "*"
type input "***"
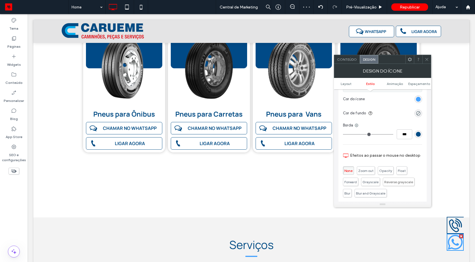
drag, startPoint x: 348, startPoint y: 134, endPoint x: 338, endPoint y: 134, distance: 10.2
type input "*"
click at [343, 134] on input "range" at bounding box center [368, 134] width 50 height 1
click at [354, 127] on icon at bounding box center [356, 125] width 5 height 5
click at [368, 137] on span "Borda completa" at bounding box center [380, 138] width 28 height 6
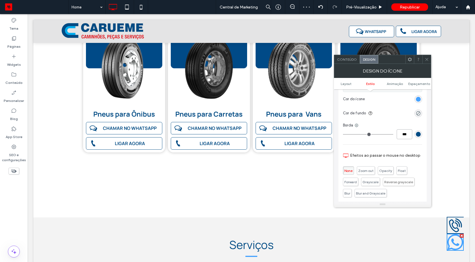
click at [401, 134] on input "***" at bounding box center [404, 134] width 16 height 10
type input "*"
type input "***"
click at [358, 126] on icon at bounding box center [356, 125] width 5 height 5
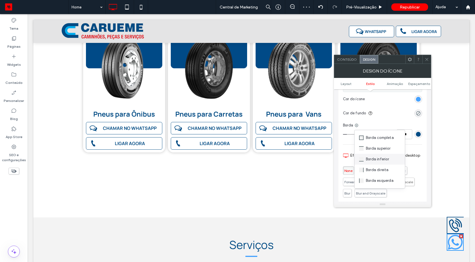
click at [368, 162] on span "Borda inferior" at bounding box center [377, 159] width 23 height 6
click at [369, 125] on icon at bounding box center [369, 125] width 5 height 5
click at [373, 181] on use at bounding box center [374, 181] width 5 height 5
click at [374, 127] on use at bounding box center [374, 126] width 4 height 4
click at [392, 171] on span "Borda direita" at bounding box center [393, 170] width 23 height 6
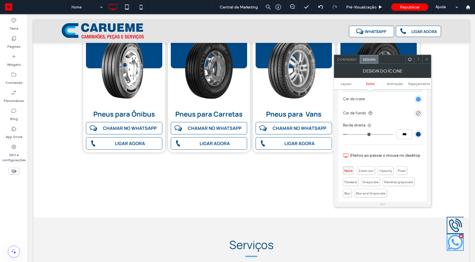
type input "*"
type input "***"
type input "*"
type input "***"
type input "*"
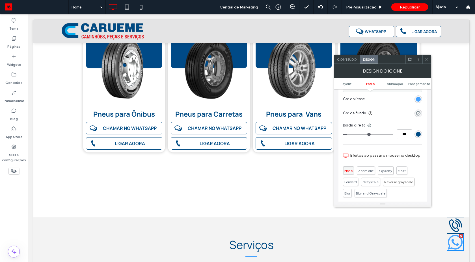
type input "***"
type input "*"
type input "***"
drag, startPoint x: 351, startPoint y: 134, endPoint x: 344, endPoint y: 134, distance: 6.5
type input "*"
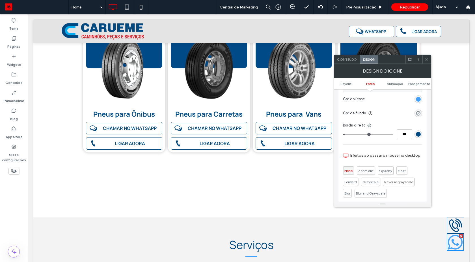
click at [344, 134] on input "range" at bounding box center [368, 134] width 50 height 1
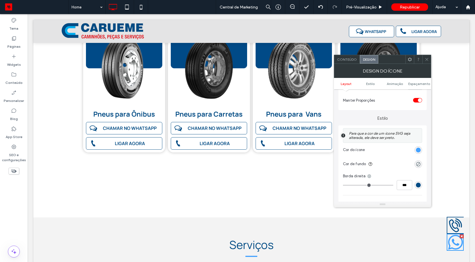
click at [426, 59] on use at bounding box center [426, 59] width 3 height 3
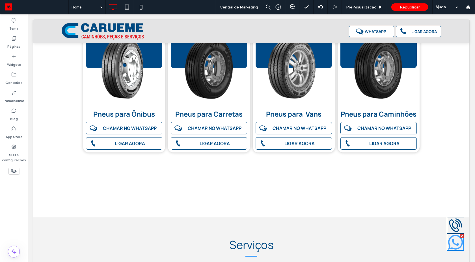
click at [452, 241] on icon at bounding box center [455, 242] width 16 height 16
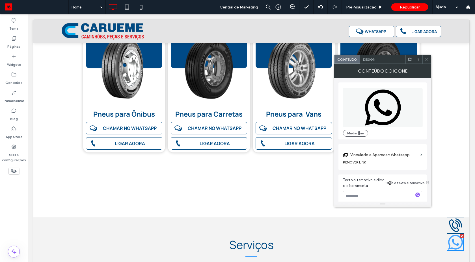
scroll to position [10, 0]
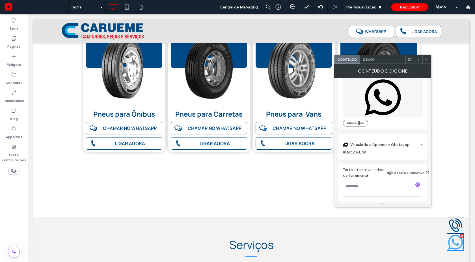
click at [369, 57] on span "Design" at bounding box center [369, 59] width 12 height 4
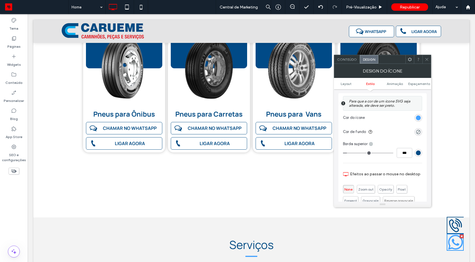
scroll to position [153, 0]
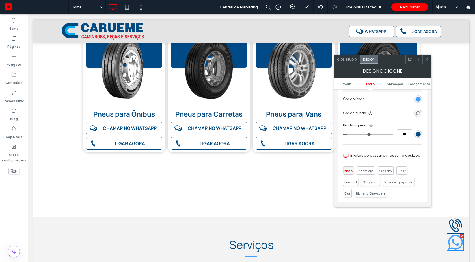
click at [371, 125] on icon at bounding box center [370, 125] width 5 height 5
click at [386, 152] on div "Borda superior" at bounding box center [394, 148] width 50 height 11
click at [404, 135] on input "***" at bounding box center [404, 134] width 16 height 10
type input "*"
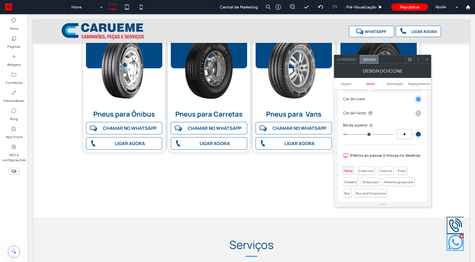
type input "***"
click at [425, 59] on icon at bounding box center [426, 59] width 4 height 4
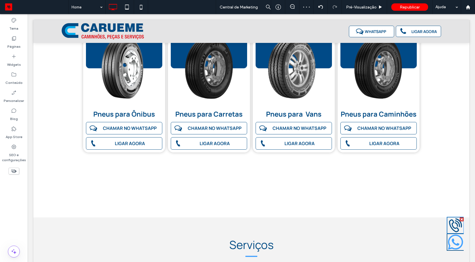
click at [449, 230] on icon at bounding box center [455, 225] width 13 height 14
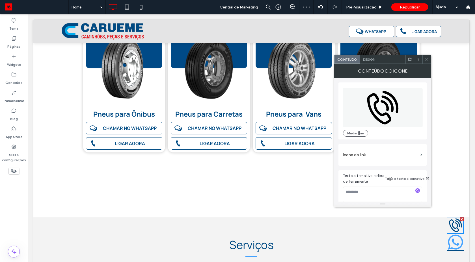
click at [369, 56] on div "Design" at bounding box center [369, 59] width 18 height 8
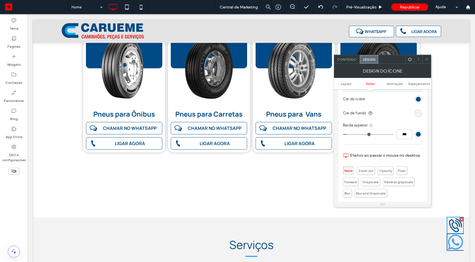
click at [372, 126] on icon at bounding box center [370, 125] width 5 height 5
click at [383, 161] on span "Borda inferior" at bounding box center [392, 159] width 23 height 6
click at [402, 135] on input "***" at bounding box center [404, 134] width 16 height 10
type input "*"
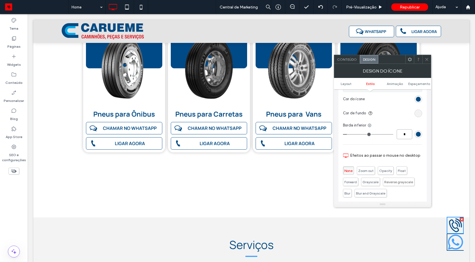
type input "***"
click at [425, 59] on icon at bounding box center [426, 59] width 4 height 4
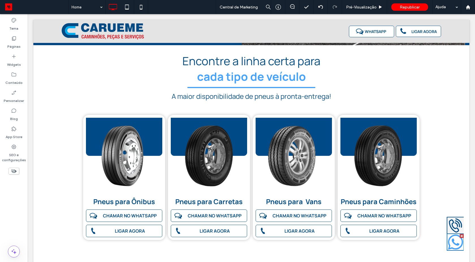
click at [447, 240] on icon at bounding box center [455, 242] width 16 height 16
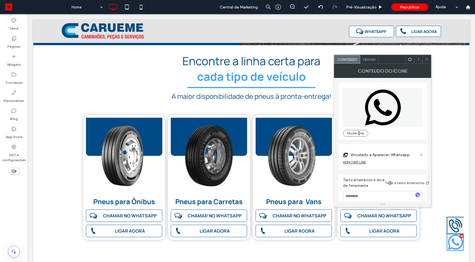
click at [367, 58] on span "Design" at bounding box center [369, 59] width 12 height 4
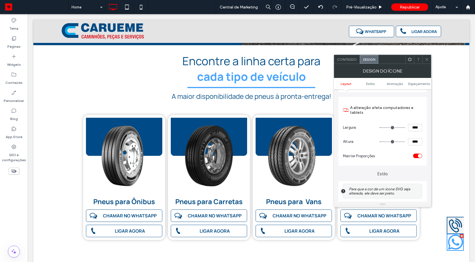
scroll to position [102, 0]
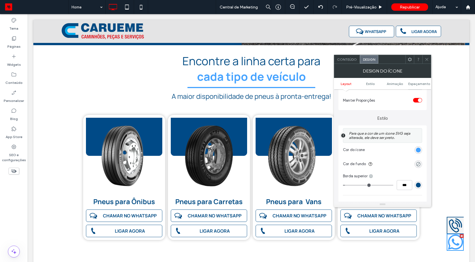
click at [417, 164] on div "rgba(0, 0, 0, 0)" at bounding box center [418, 164] width 5 height 5
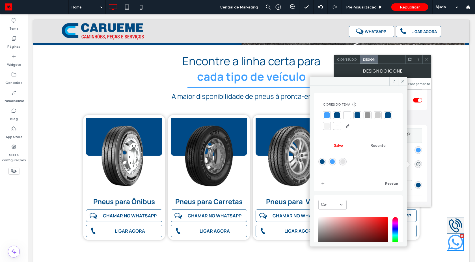
click at [329, 127] on div at bounding box center [327, 126] width 6 height 6
click at [356, 113] on div at bounding box center [357, 115] width 6 height 6
click at [329, 127] on div at bounding box center [327, 127] width 6 height 6
click at [402, 83] on icon at bounding box center [402, 81] width 4 height 4
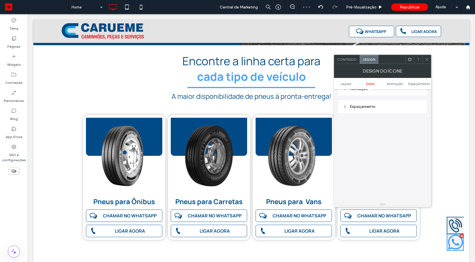
scroll to position [356, 0]
click at [364, 101] on div "Espaçamento" at bounding box center [382, 101] width 79 height 5
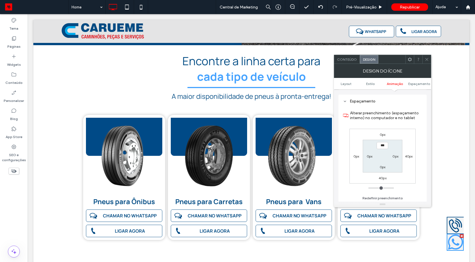
click at [372, 157] on label "0px" at bounding box center [369, 156] width 6 height 4
type input "**"
type input "****"
click at [396, 158] on label "0px" at bounding box center [395, 156] width 6 height 4
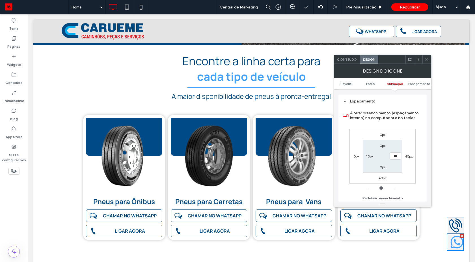
type input "*"
type input "**"
type input "****"
click at [452, 229] on icon at bounding box center [455, 226] width 16 height 16
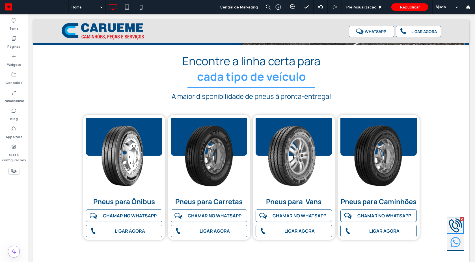
click at [452, 229] on icon at bounding box center [455, 226] width 16 height 16
click at [452, 228] on icon at bounding box center [455, 226] width 13 height 14
click at [453, 242] on icon at bounding box center [455, 242] width 11 height 16
click at [449, 228] on icon at bounding box center [455, 226] width 13 height 14
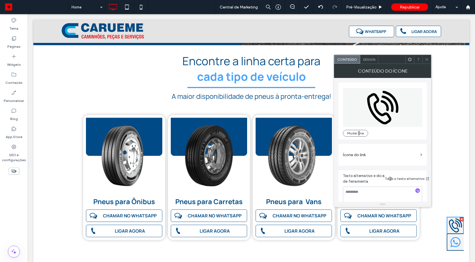
click at [373, 60] on span "Design" at bounding box center [369, 59] width 12 height 4
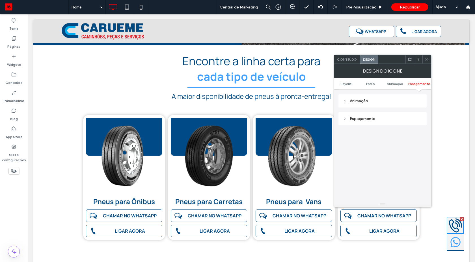
scroll to position [357, 0]
click at [361, 99] on div "Espaçamento" at bounding box center [382, 100] width 79 height 5
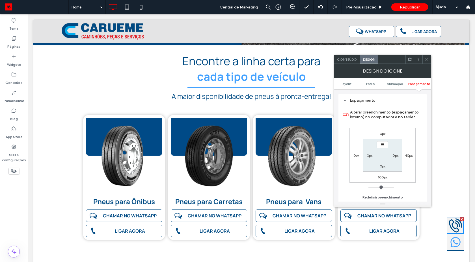
click at [395, 156] on label "0px" at bounding box center [395, 155] width 6 height 4
type input "**"
type input "****"
click at [366, 156] on label "0px" at bounding box center [369, 155] width 6 height 4
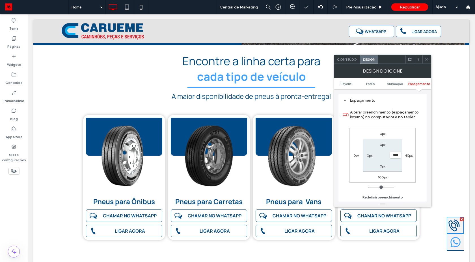
type input "*"
type input "**"
type input "****"
drag, startPoint x: 427, startPoint y: 60, endPoint x: 427, endPoint y: 66, distance: 6.0
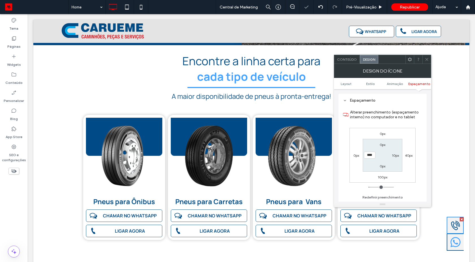
click at [427, 62] on span at bounding box center [426, 59] width 4 height 8
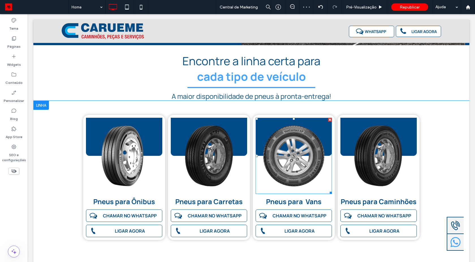
scroll to position [0, 0]
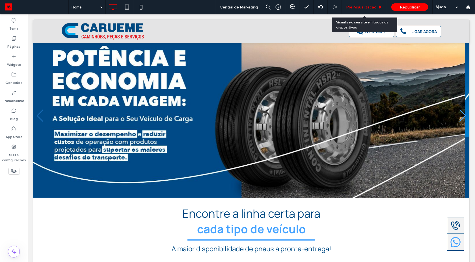
click at [362, 6] on span "Pré-Visualizaçāo" at bounding box center [361, 7] width 31 height 5
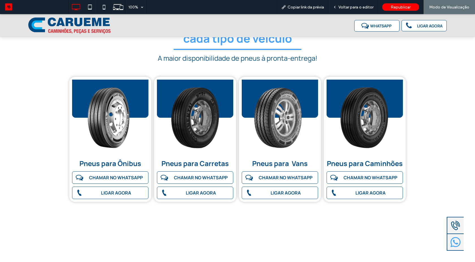
scroll to position [153, 0]
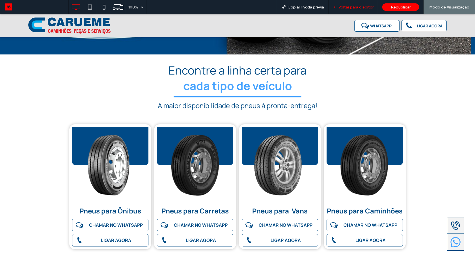
click at [344, 11] on div "Voltar para o editor" at bounding box center [352, 7] width 49 height 14
click at [349, 8] on span "Voltar para o editor" at bounding box center [355, 7] width 35 height 5
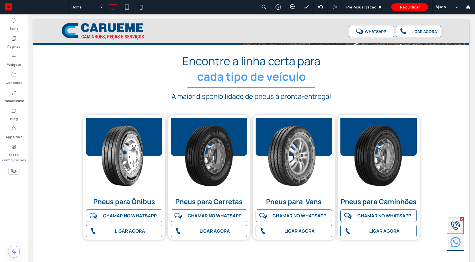
click at [450, 221] on icon at bounding box center [455, 226] width 11 height 16
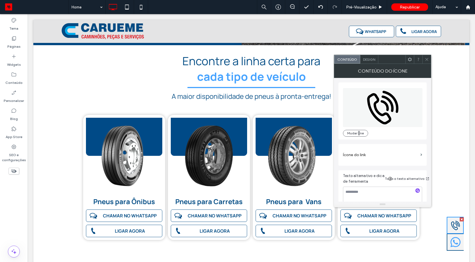
click at [366, 61] on span "Design" at bounding box center [369, 59] width 12 height 4
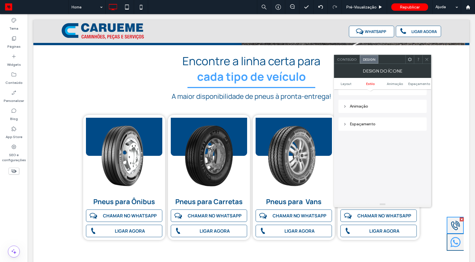
scroll to position [357, 0]
click at [355, 103] on div "Espaçamento" at bounding box center [382, 101] width 79 height 8
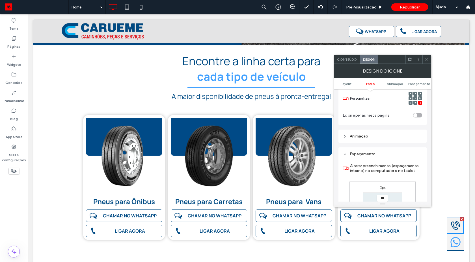
scroll to position [354, 0]
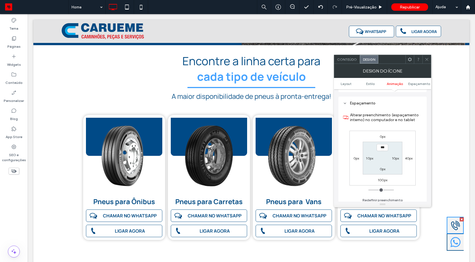
click at [407, 156] on div "40px" at bounding box center [409, 158] width 8 height 6
click at [408, 158] on label "40px" at bounding box center [409, 158] width 8 height 4
type input "**"
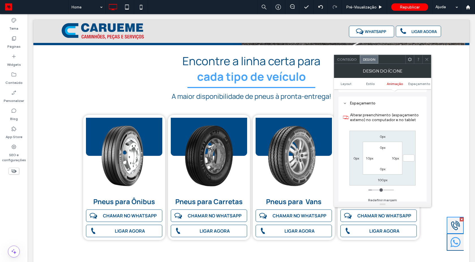
type input "*"
type input "***"
click at [453, 249] on icon at bounding box center [455, 242] width 11 height 16
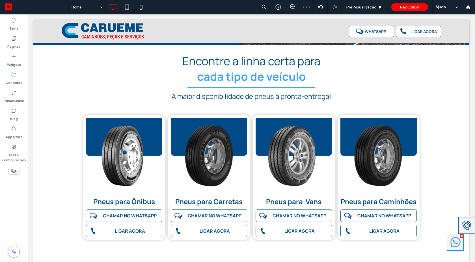
click at [447, 251] on div "Pneus para Ônibus CHAMAR NO WHATSAPP LIGAR AGORA Click To Paste Pneus para Carr…" at bounding box center [251, 185] width 436 height 168
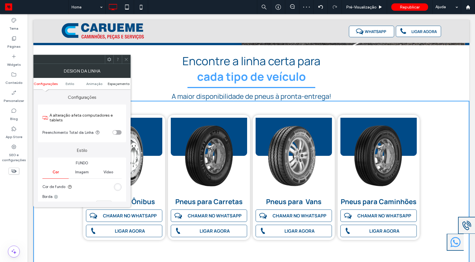
click at [114, 83] on span "Espaçamento" at bounding box center [119, 84] width 22 height 4
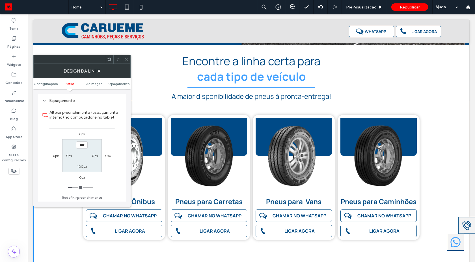
scroll to position [164, 0]
click at [125, 60] on icon at bounding box center [126, 59] width 4 height 4
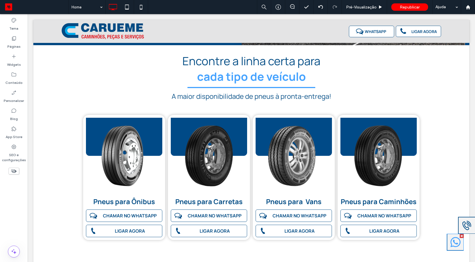
click at [450, 236] on icon at bounding box center [455, 242] width 11 height 16
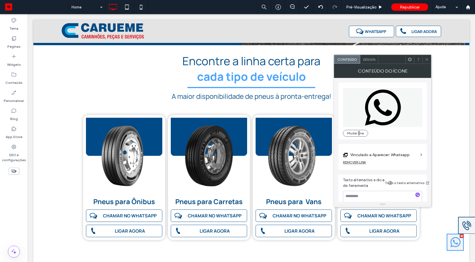
click at [368, 59] on span "Design" at bounding box center [369, 59] width 12 height 4
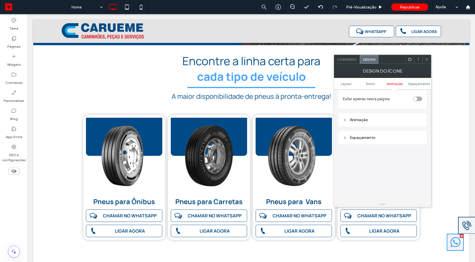
scroll to position [356, 0]
drag, startPoint x: 361, startPoint y: 100, endPoint x: 425, endPoint y: 129, distance: 70.8
click at [360, 100] on div "Espaçamento" at bounding box center [382, 101] width 79 height 5
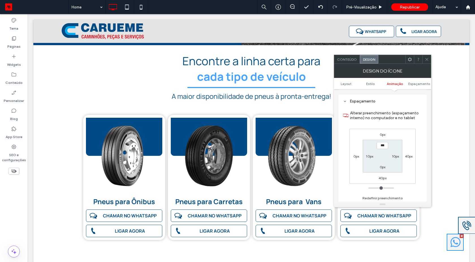
click at [408, 157] on label "40px" at bounding box center [409, 156] width 8 height 4
type input "**"
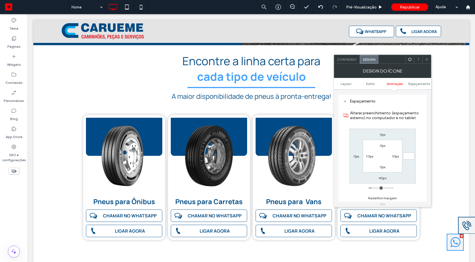
type input "*"
type input "***"
click at [427, 58] on icon at bounding box center [426, 59] width 4 height 4
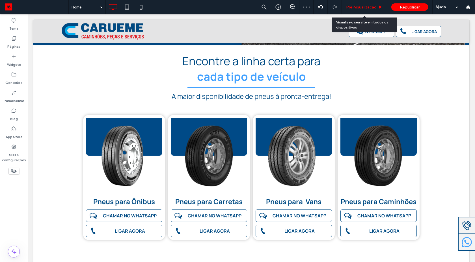
click at [358, 9] on span "Pré-Visualizaçāo" at bounding box center [361, 7] width 31 height 5
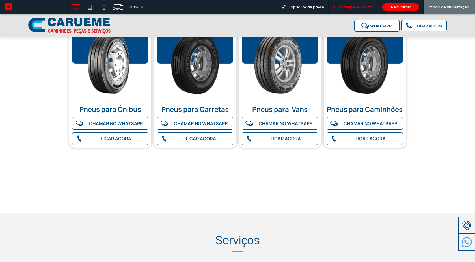
click at [358, 8] on span "Voltar para o editor" at bounding box center [355, 7] width 35 height 5
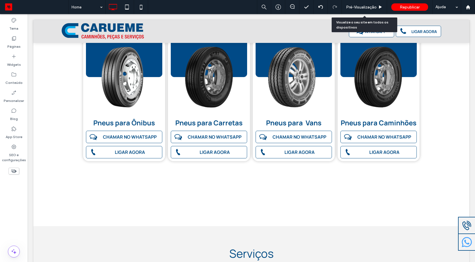
scroll to position [239, 0]
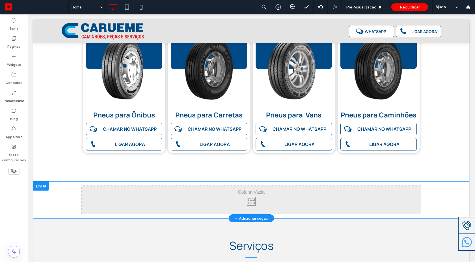
click at [41, 186] on div at bounding box center [41, 186] width 16 height 9
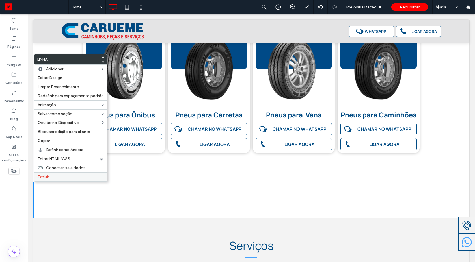
click at [72, 175] on label "Excluir" at bounding box center [71, 177] width 66 height 5
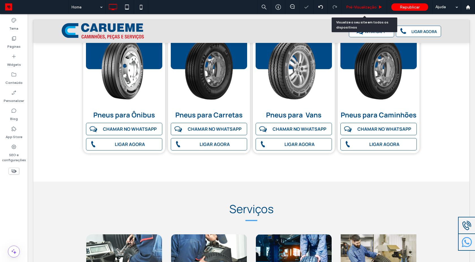
click at [367, 10] on div "Pré-Visualizaçāo" at bounding box center [364, 7] width 45 height 14
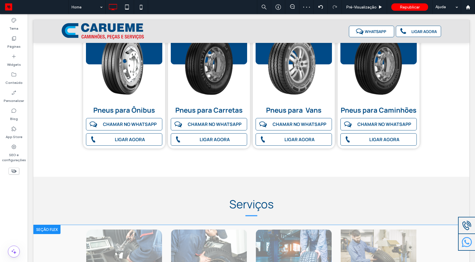
scroll to position [290, 0]
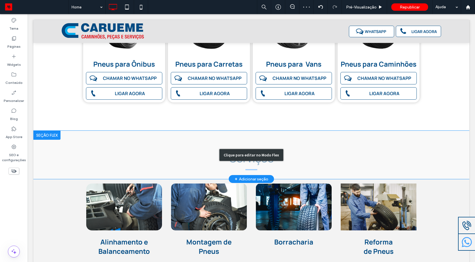
click at [306, 151] on div "Clique para editar no Modo Flex" at bounding box center [251, 155] width 436 height 48
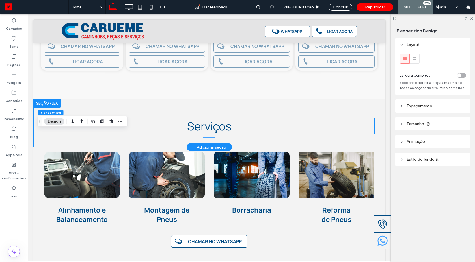
scroll to position [259, 0]
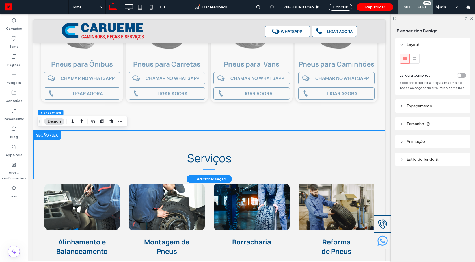
click at [333, 138] on div "Serviços" at bounding box center [209, 155] width 339 height 48
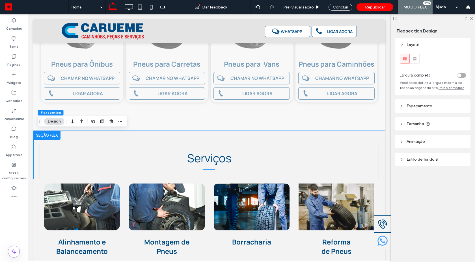
click at [420, 108] on span "Espaçamento" at bounding box center [419, 106] width 26 height 5
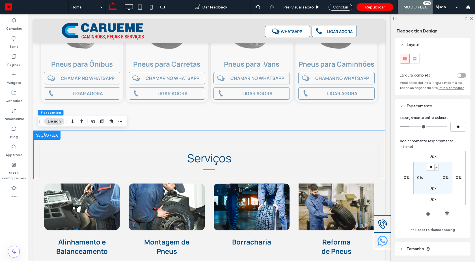
click at [428, 170] on input "**" at bounding box center [430, 167] width 7 height 7
type input "**"
click at [429, 168] on input "**" at bounding box center [430, 167] width 7 height 7
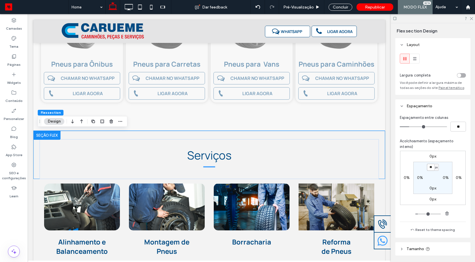
click at [429, 168] on input "**" at bounding box center [430, 167] width 7 height 7
type input "*"
click at [451, 161] on div "0px 0% 0px 0% * px 0% 0px 0%" at bounding box center [433, 178] width 66 height 54
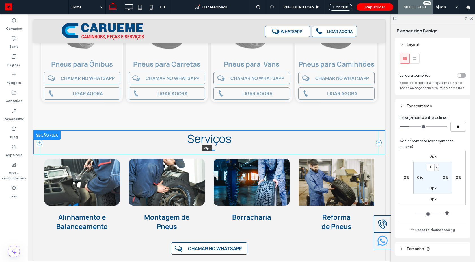
drag, startPoint x: 263, startPoint y: 178, endPoint x: 267, endPoint y: 148, distance: 30.8
click at [267, 148] on div "Serviços 63px Seção Clique para editar no Modo Flex + Adicionar seção" at bounding box center [208, 142] width 351 height 23
type input "**"
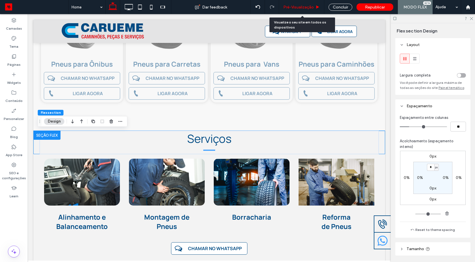
click at [290, 8] on span "Pré-Visualizaçāo" at bounding box center [298, 7] width 31 height 5
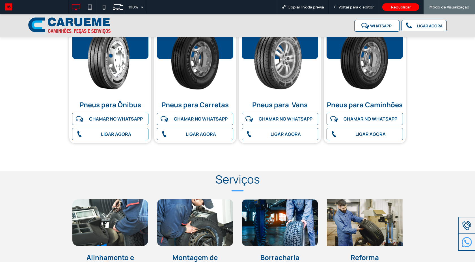
scroll to position [305, 0]
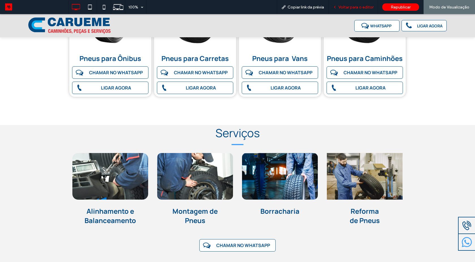
click at [342, 8] on span "Voltar para o editor" at bounding box center [355, 7] width 35 height 5
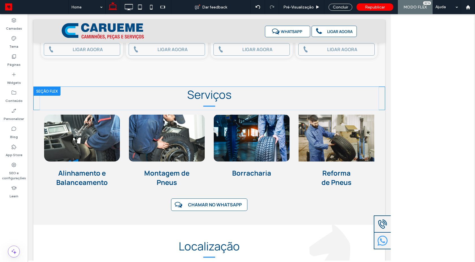
scroll to position [258, 0]
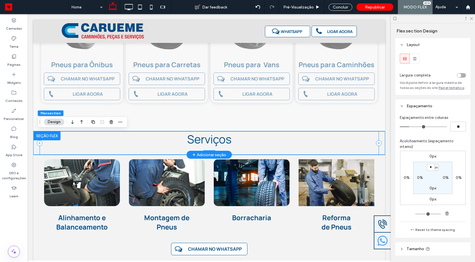
click at [317, 152] on div "Serviços" at bounding box center [209, 142] width 339 height 23
click at [380, 153] on div at bounding box center [206, 154] width 347 height 3
type input "**"
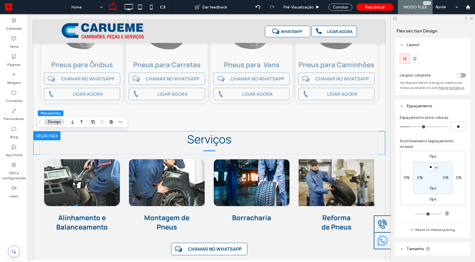
type input "**"
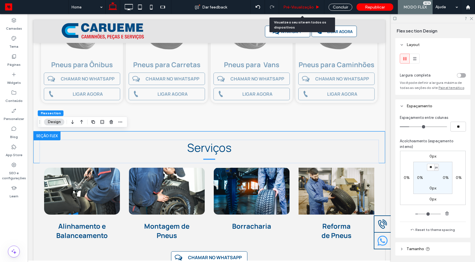
click at [299, 5] on span "Pré-Visualizaçāo" at bounding box center [298, 7] width 31 height 5
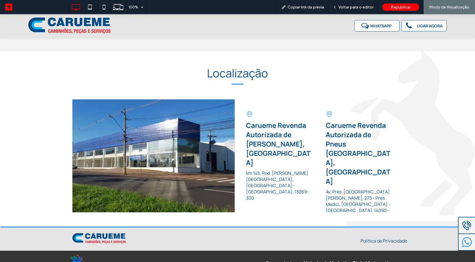
scroll to position [545, 0]
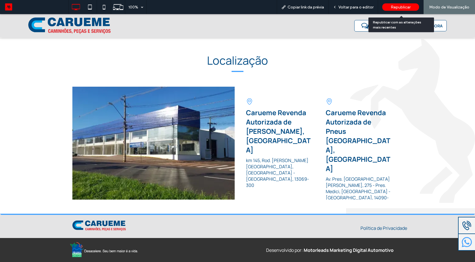
click at [401, 7] on span "Republicar" at bounding box center [400, 7] width 20 height 5
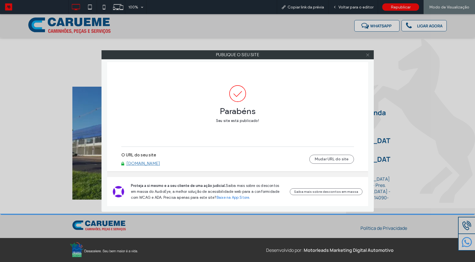
click at [365, 56] on icon at bounding box center [367, 55] width 4 height 4
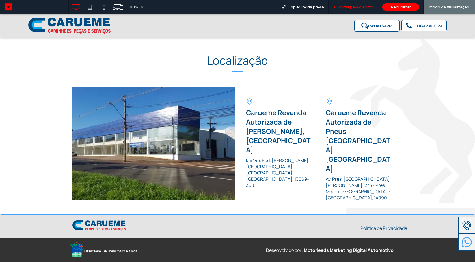
drag, startPoint x: 350, startPoint y: 5, endPoint x: 50, endPoint y: 30, distance: 301.4
click at [350, 5] on span "Voltar para o editor" at bounding box center [355, 7] width 35 height 5
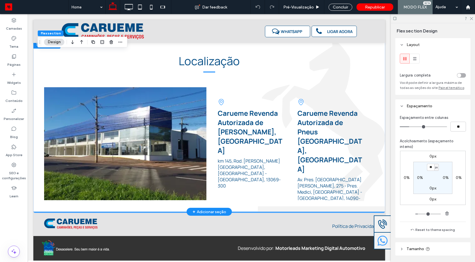
scroll to position [496, 0]
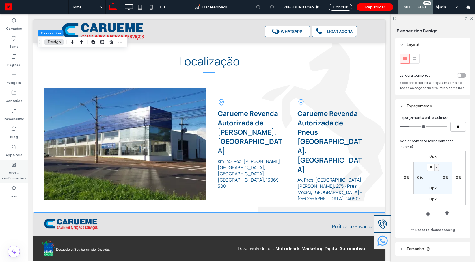
click at [13, 164] on icon at bounding box center [14, 165] width 6 height 6
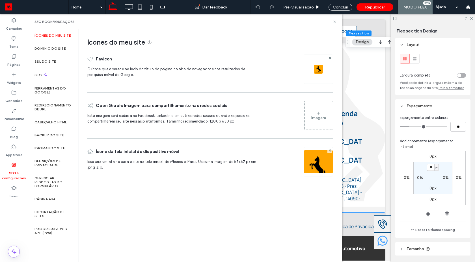
click at [319, 73] on img at bounding box center [318, 69] width 9 height 9
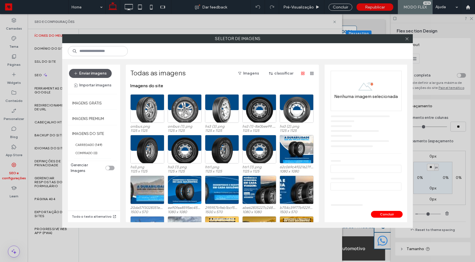
click at [100, 76] on button "Enviar imagens" at bounding box center [90, 73] width 43 height 9
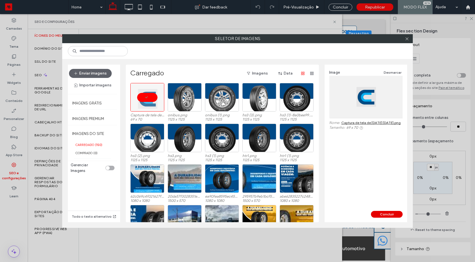
click at [387, 216] on button "Concluir" at bounding box center [387, 214] width 32 height 7
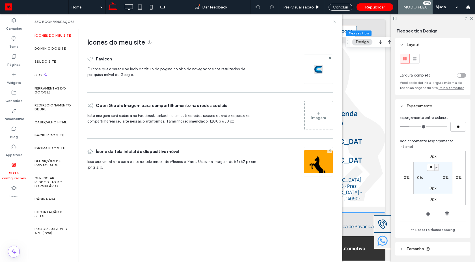
click at [319, 162] on img at bounding box center [318, 169] width 29 height 38
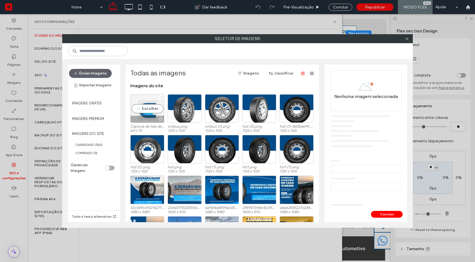
click at [139, 105] on div "Escolher" at bounding box center [147, 108] width 34 height 29
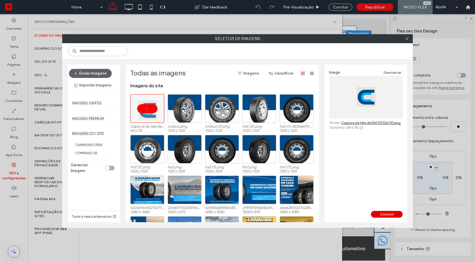
click at [379, 212] on button "Concluir" at bounding box center [387, 214] width 32 height 7
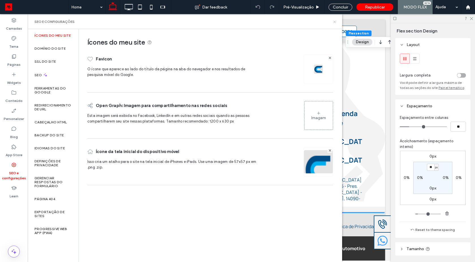
click at [334, 21] on use at bounding box center [334, 22] width 2 height 2
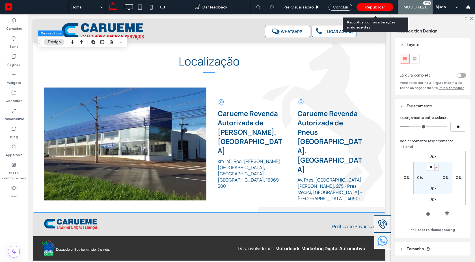
click at [377, 8] on span "Republicar" at bounding box center [375, 7] width 20 height 5
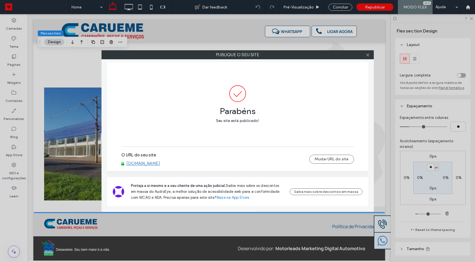
drag, startPoint x: 366, startPoint y: 56, endPoint x: 206, endPoint y: 11, distance: 166.0
click at [366, 56] on icon at bounding box center [367, 55] width 4 height 4
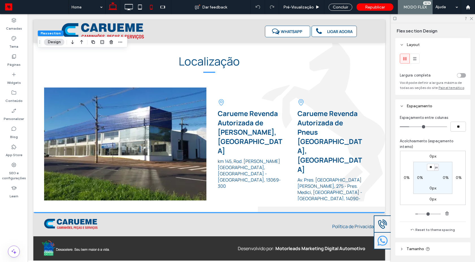
click at [152, 10] on icon at bounding box center [150, 6] width 11 height 11
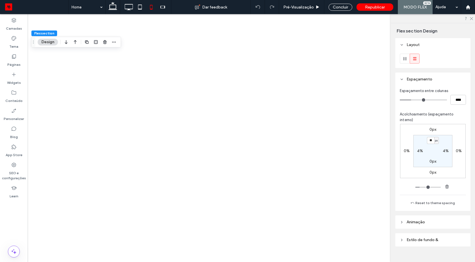
type input "**"
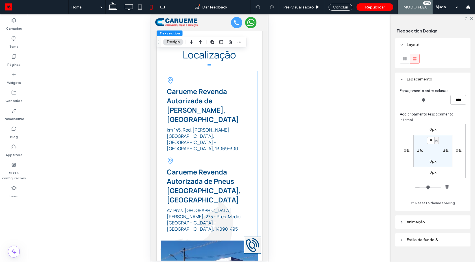
scroll to position [1317, 0]
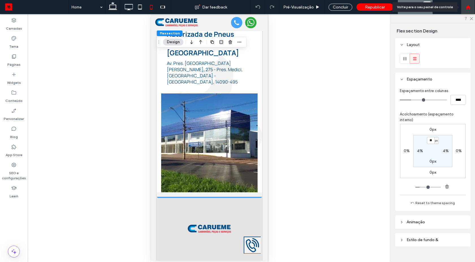
click at [467, 9] on use at bounding box center [467, 7] width 4 height 4
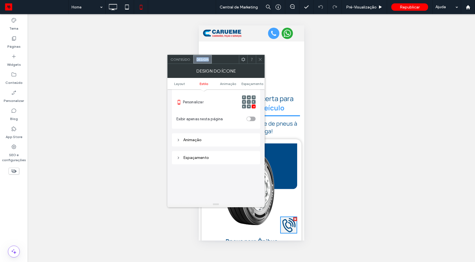
scroll to position [293, 0]
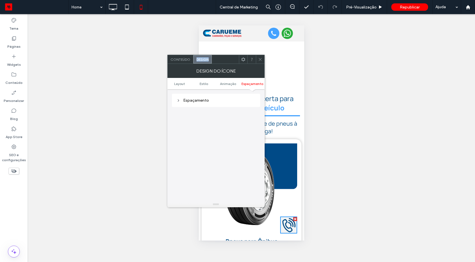
click at [198, 98] on div "Espaçamento" at bounding box center [215, 100] width 79 height 5
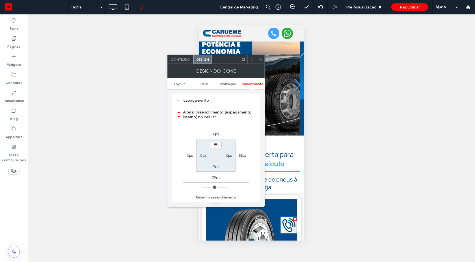
click at [214, 178] on label "25px" at bounding box center [216, 177] width 8 height 4
type input "**"
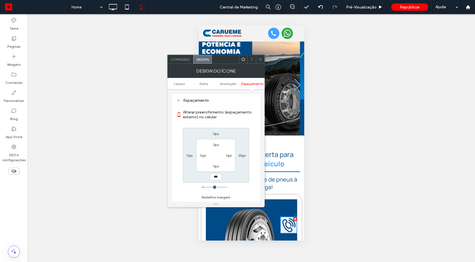
type input "***"
click at [215, 179] on input "*****" at bounding box center [216, 176] width 12 height 7
type input "**"
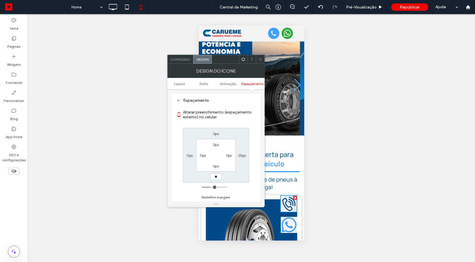
type input "**"
click at [215, 179] on input "****" at bounding box center [216, 176] width 12 height 7
type input "**"
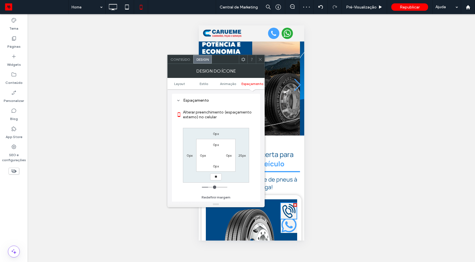
type input "****"
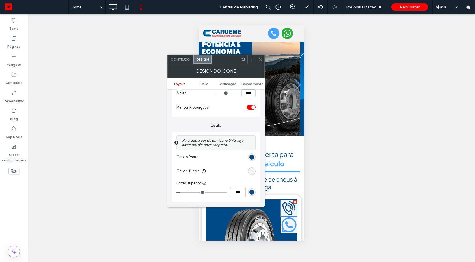
scroll to position [39, 0]
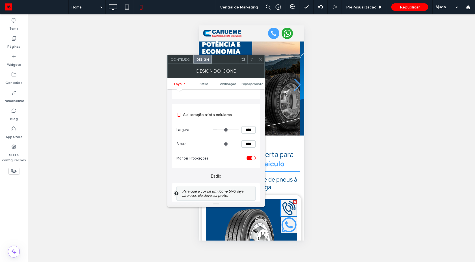
click at [245, 143] on input "****" at bounding box center [248, 143] width 14 height 7
click at [244, 145] on input "****" at bounding box center [248, 143] width 14 height 7
type input "****"
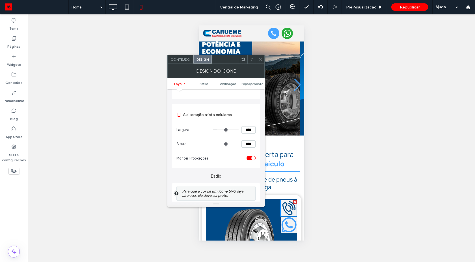
type input "**"
type input "****"
type input "**"
click at [249, 144] on input "****" at bounding box center [248, 143] width 14 height 7
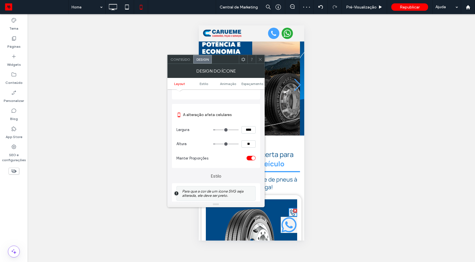
type input "****"
type input "**"
type input "****"
type input "**"
click at [285, 226] on icon at bounding box center [289, 224] width 8 height 7
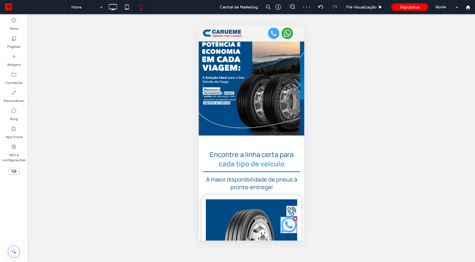
click at [285, 226] on icon at bounding box center [289, 224] width 8 height 7
click at [285, 227] on icon at bounding box center [289, 224] width 8 height 7
click at [286, 212] on icon at bounding box center [291, 211] width 11 height 10
click at [282, 226] on icon at bounding box center [288, 225] width 16 height 16
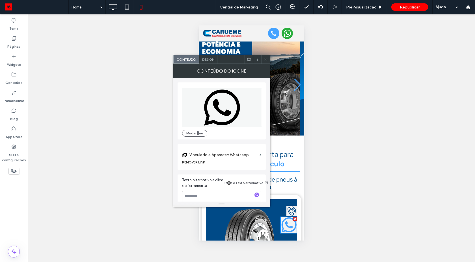
click at [210, 59] on span "Design" at bounding box center [208, 59] width 12 height 4
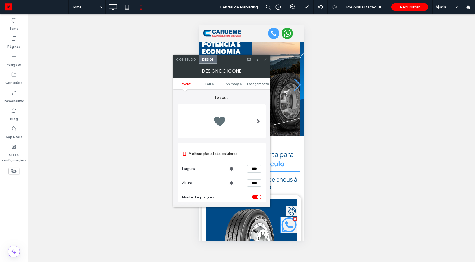
click at [252, 181] on input "****" at bounding box center [254, 182] width 14 height 7
type input "****"
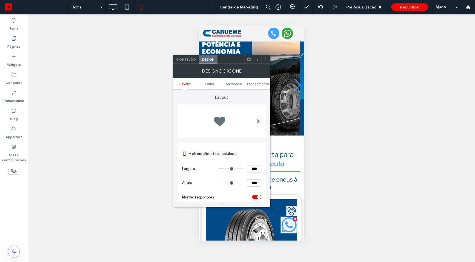
type input "**"
type input "****"
type input "**"
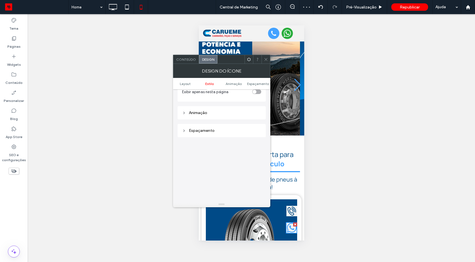
scroll to position [242, 0]
click at [205, 153] on div "Espaçamento" at bounding box center [221, 151] width 79 height 5
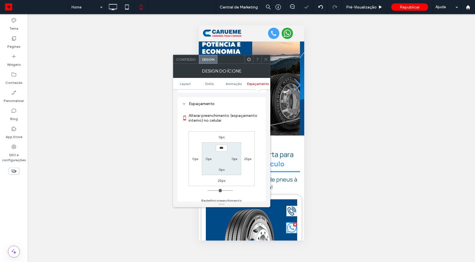
scroll to position [344, 0]
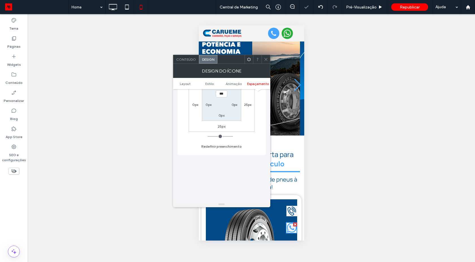
click at [222, 128] on label "25px" at bounding box center [222, 126] width 8 height 4
type input "**"
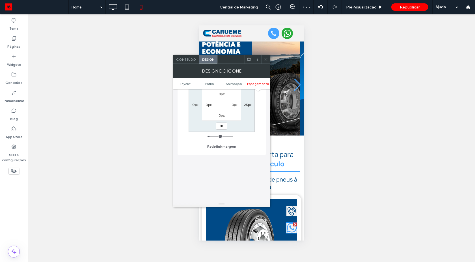
type input "**"
type input "*"
type input "**"
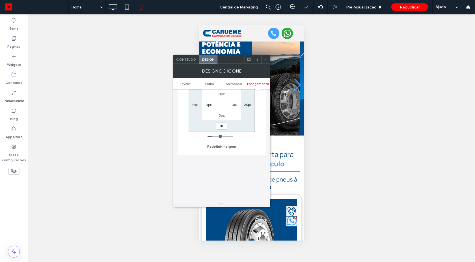
type input "*"
type input "**"
type input "****"
click at [264, 57] on icon at bounding box center [266, 59] width 4 height 4
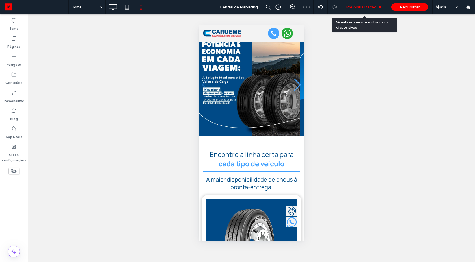
click at [361, 5] on span "Pré-Visualizaçāo" at bounding box center [361, 7] width 31 height 5
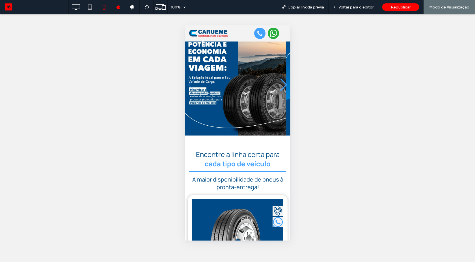
click at [255, 36] on icon at bounding box center [259, 33] width 8 height 8
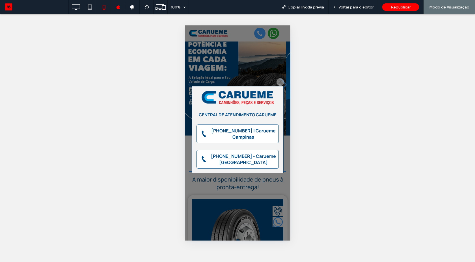
drag, startPoint x: 280, startPoint y: 82, endPoint x: 265, endPoint y: 195, distance: 114.0
click at [280, 83] on div at bounding box center [280, 82] width 8 height 8
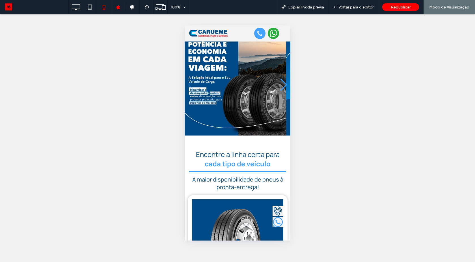
click at [275, 223] on icon at bounding box center [277, 222] width 5 height 5
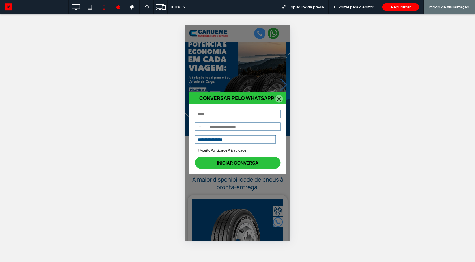
click at [275, 99] on div at bounding box center [279, 99] width 8 height 8
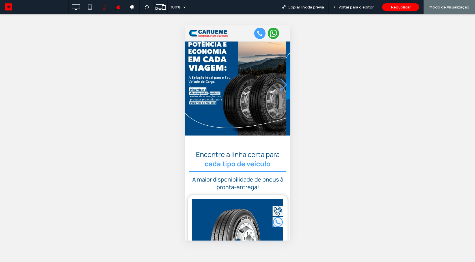
click at [272, 210] on icon at bounding box center [277, 211] width 11 height 10
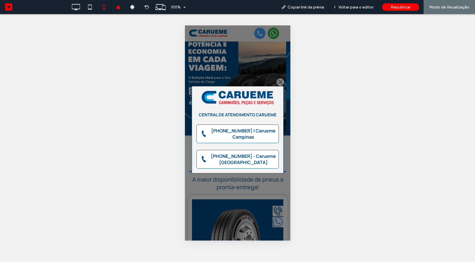
drag, startPoint x: 280, startPoint y: 82, endPoint x: 273, endPoint y: 82, distance: 7.1
click at [280, 82] on div at bounding box center [280, 82] width 8 height 8
click at [279, 82] on div "Next slide" at bounding box center [283, 85] width 8 height 12
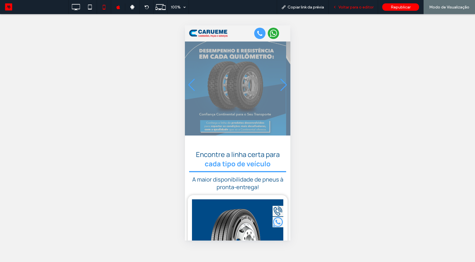
click at [345, 8] on span "Voltar para o editor" at bounding box center [355, 7] width 35 height 5
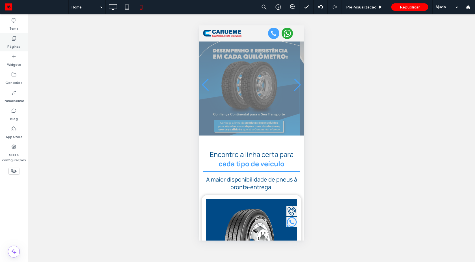
click at [14, 50] on div "Páginas" at bounding box center [14, 42] width 28 height 18
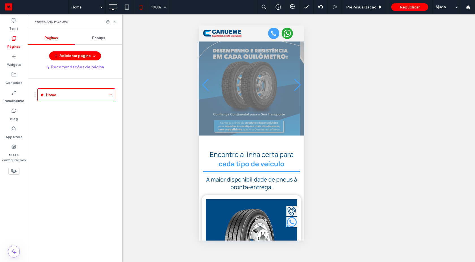
click at [101, 44] on div "Popups" at bounding box center [98, 38] width 47 height 12
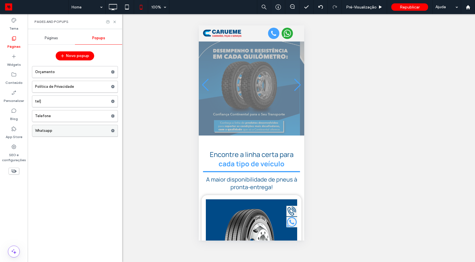
click at [51, 131] on label "Whatsapp" at bounding box center [73, 130] width 76 height 11
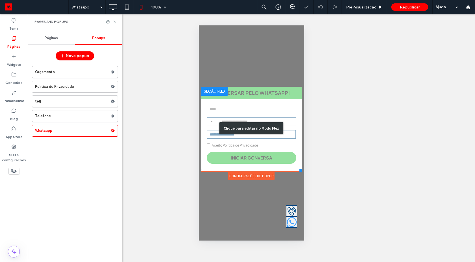
click at [263, 120] on div "Clique para editar no Modo Flex" at bounding box center [251, 128] width 101 height 83
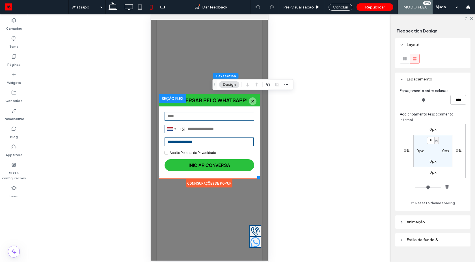
click at [212, 185] on div "Configurações de Popup" at bounding box center [209, 183] width 46 height 8
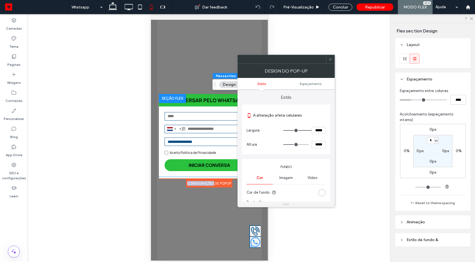
scroll to position [51, 0]
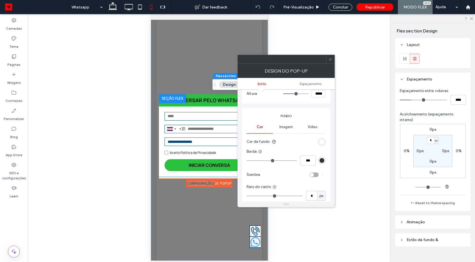
click at [319, 143] on div "rgb(255, 255, 255)" at bounding box center [321, 142] width 5 height 5
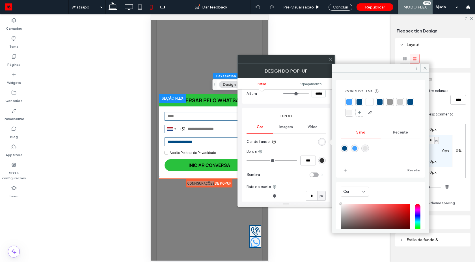
click at [369, 102] on div at bounding box center [369, 102] width 6 height 6
click at [394, 132] on span "Recente" at bounding box center [400, 133] width 15 height 5
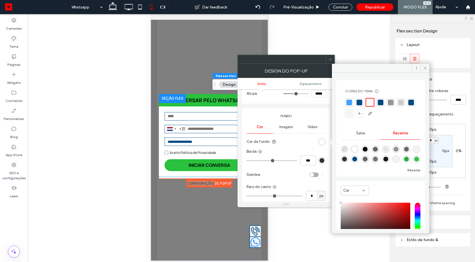
click at [344, 147] on icon "rgba(0, 0, 0, 0)" at bounding box center [344, 149] width 5 height 5
type input "*******"
type input "*"
type input "**"
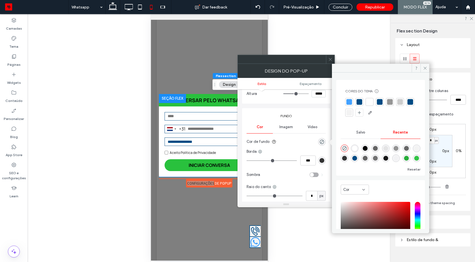
click at [331, 59] on icon at bounding box center [330, 59] width 4 height 4
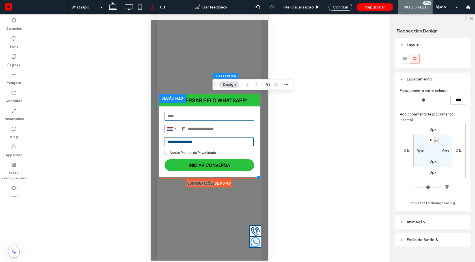
click at [219, 115] on input "text" at bounding box center [209, 116] width 90 height 8
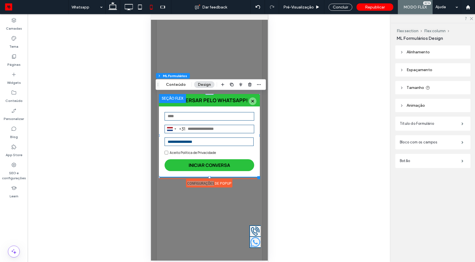
click at [407, 102] on header "Animaçāo" at bounding box center [432, 105] width 75 height 13
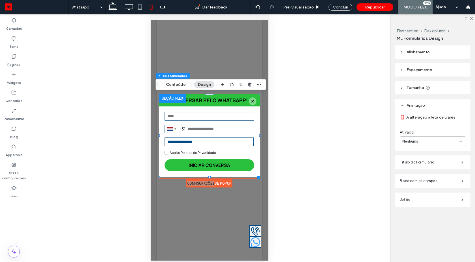
click at [411, 199] on label "Botão" at bounding box center [430, 199] width 62 height 11
click at [423, 199] on label "Botão" at bounding box center [430, 199] width 62 height 11
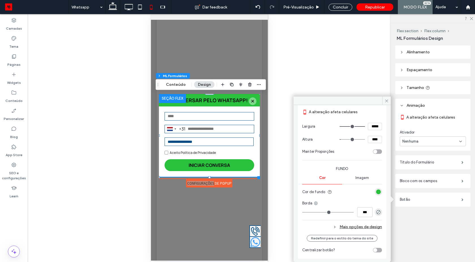
scroll to position [0, 0]
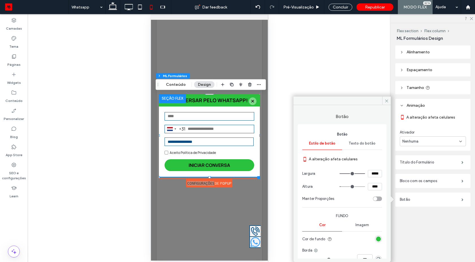
click at [365, 148] on div "Texto do botão" at bounding box center [362, 143] width 40 height 12
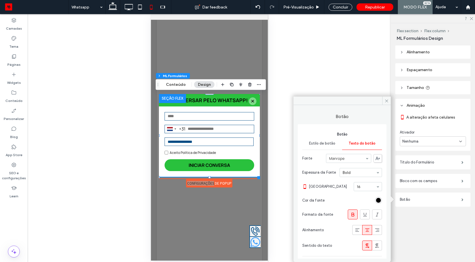
click at [375, 203] on div "rgb(0, 0, 0)" at bounding box center [378, 200] width 7 height 7
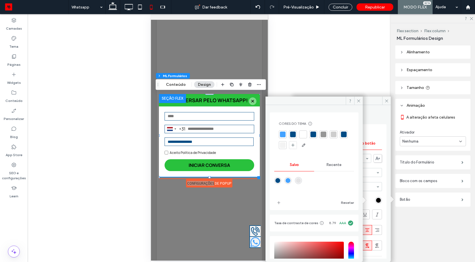
click at [304, 136] on div at bounding box center [303, 135] width 6 height 6
click at [355, 100] on span at bounding box center [358, 101] width 8 height 8
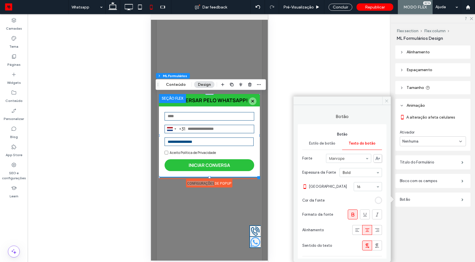
click at [384, 103] on span at bounding box center [386, 101] width 8 height 8
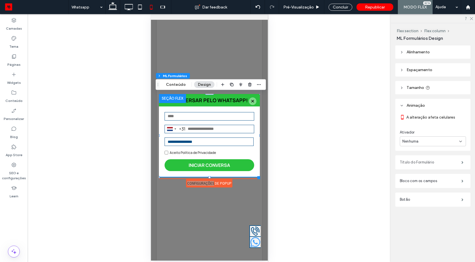
click at [421, 163] on label "Título do Formulário" at bounding box center [430, 162] width 62 height 11
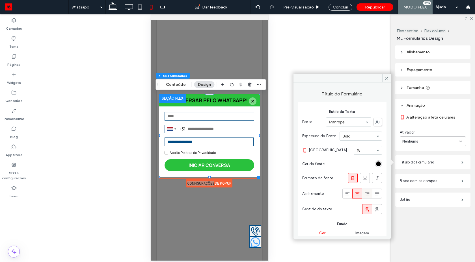
click at [364, 193] on icon at bounding box center [367, 194] width 6 height 6
click at [354, 193] on icon at bounding box center [357, 194] width 6 height 6
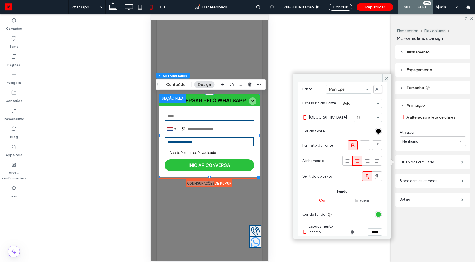
scroll to position [74, 0]
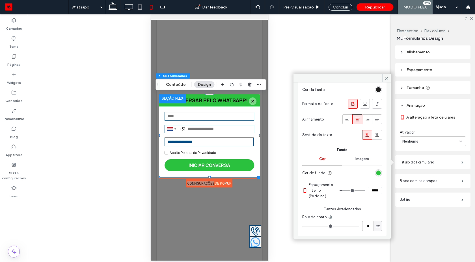
click at [376, 91] on div "rgb(0, 0, 0)" at bounding box center [378, 89] width 5 height 5
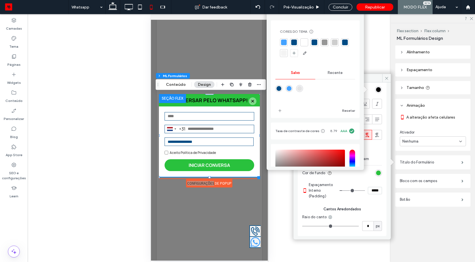
click at [304, 41] on div at bounding box center [304, 43] width 6 height 6
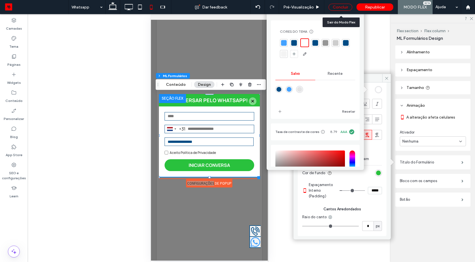
click at [330, 4] on div "Concluir" at bounding box center [340, 7] width 24 height 7
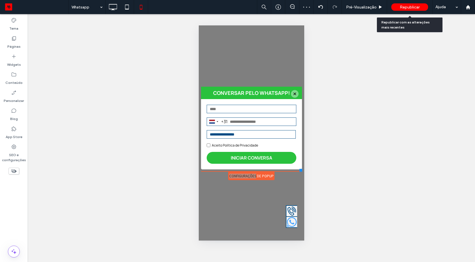
click at [399, 8] on span "Republicar" at bounding box center [409, 7] width 20 height 5
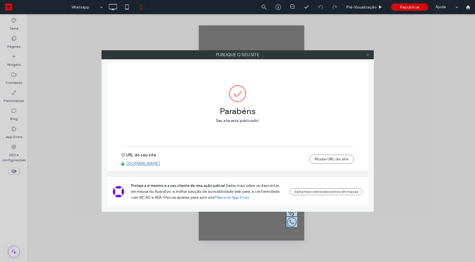
click at [366, 53] on icon at bounding box center [367, 55] width 4 height 4
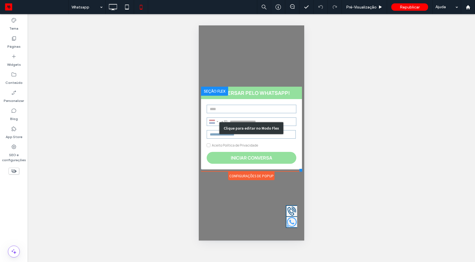
click at [294, 131] on div "Clique para editar no Modo Flex" at bounding box center [251, 128] width 101 height 83
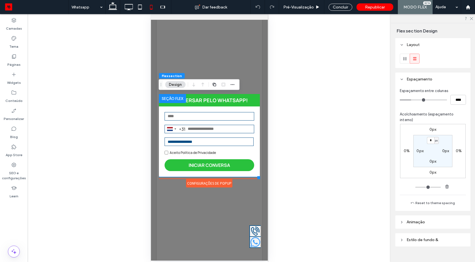
click at [257, 137] on div "**********" at bounding box center [208, 141] width 101 height 70
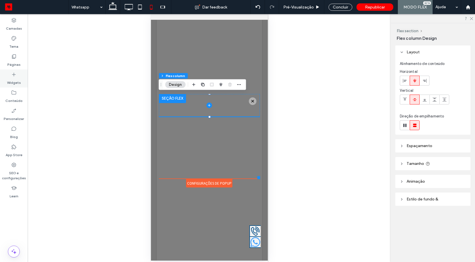
click at [16, 75] on icon at bounding box center [14, 75] width 6 height 6
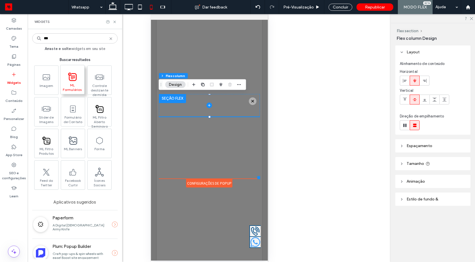
type input "***"
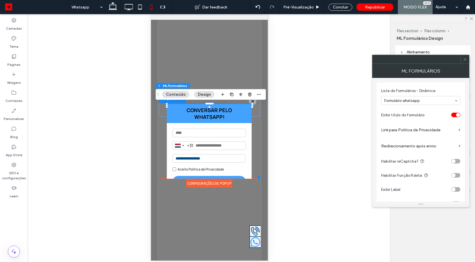
click at [464, 57] on icon at bounding box center [464, 59] width 4 height 4
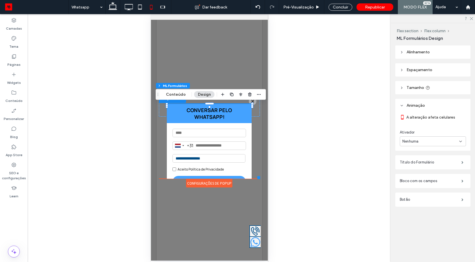
click at [415, 68] on span "Espaçamento" at bounding box center [419, 70] width 26 height 5
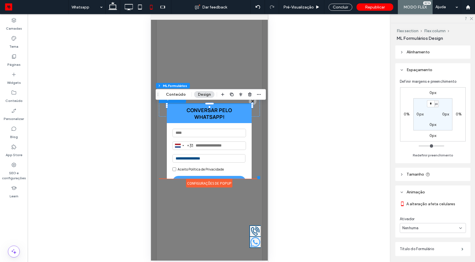
click at [416, 175] on span "Tamanho" at bounding box center [415, 174] width 18 height 5
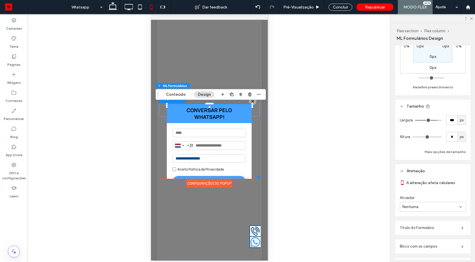
scroll to position [105, 0]
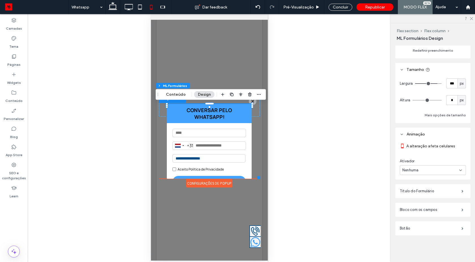
click at [459, 99] on span "px" at bounding box center [461, 100] width 4 height 6
click at [460, 149] on span "A" at bounding box center [458, 150] width 2 height 6
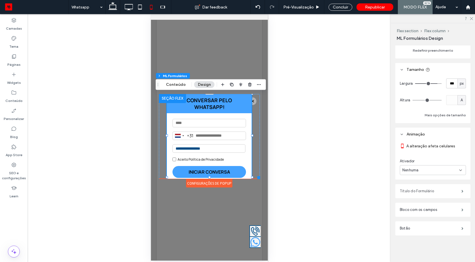
click at [413, 192] on label "Título do Formulário" at bounding box center [430, 191] width 62 height 11
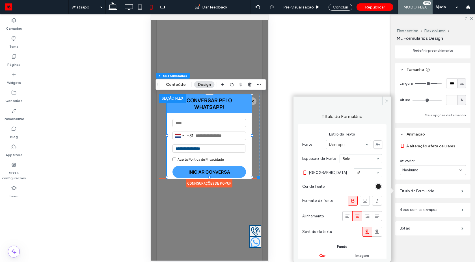
click at [376, 188] on div "rgb(0, 0, 0)" at bounding box center [378, 186] width 5 height 5
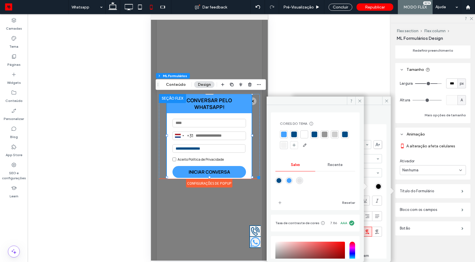
click at [302, 134] on div at bounding box center [304, 135] width 6 height 6
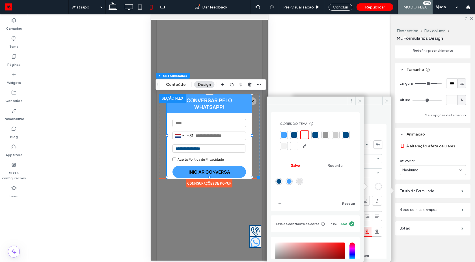
click at [357, 104] on span at bounding box center [359, 101] width 8 height 8
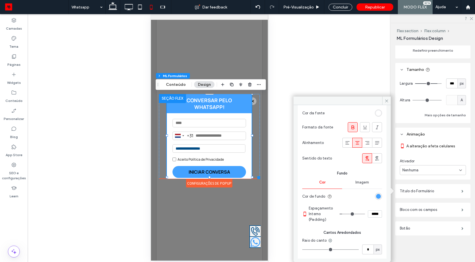
scroll to position [74, 0]
click at [377, 193] on div "rgb(68, 162, 255)" at bounding box center [378, 195] width 5 height 5
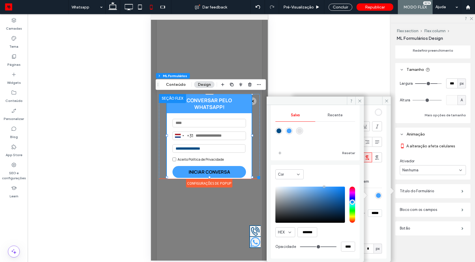
type input "***"
type input "*******"
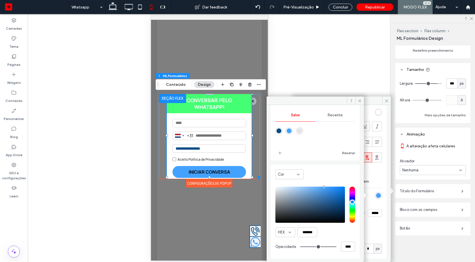
type input "***"
click at [349, 209] on input "hue" at bounding box center [352, 205] width 6 height 36
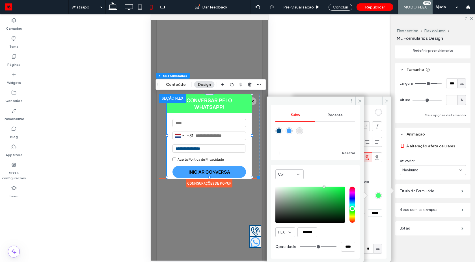
scroll to position [50, 0]
click at [329, 118] on div "Recente" at bounding box center [335, 115] width 40 height 12
click at [332, 144] on div "rgba(40, 173, 59, 1)" at bounding box center [330, 142] width 5 height 5
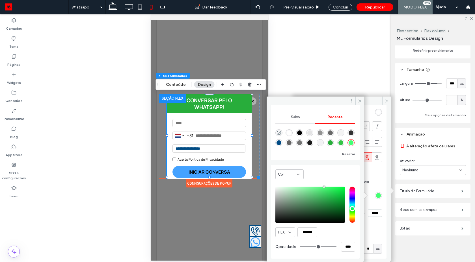
type input "*******"
click at [409, 225] on label "Botão" at bounding box center [430, 228] width 62 height 11
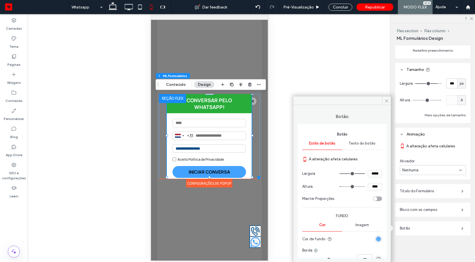
click at [376, 240] on div "rgb(68, 162, 255)" at bounding box center [378, 239] width 5 height 5
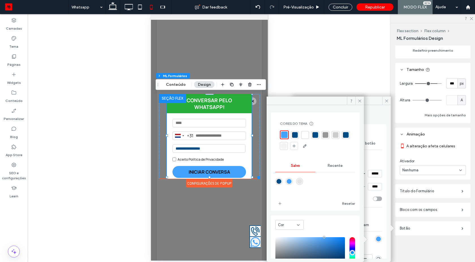
scroll to position [51, 0]
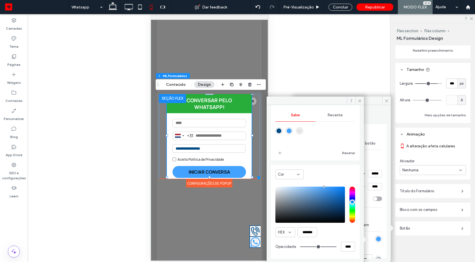
click at [334, 118] on div "Recente" at bounding box center [335, 115] width 40 height 12
click at [332, 142] on div "rgba(40, 173, 59, 1)" at bounding box center [330, 142] width 5 height 5
type input "*******"
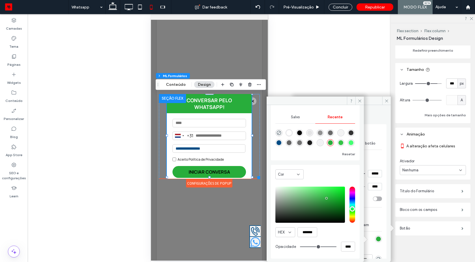
scroll to position [48, 0]
click at [378, 160] on label "A alteração afeta celulares" at bounding box center [344, 159] width 73 height 10
drag, startPoint x: 358, startPoint y: 100, endPoint x: 368, endPoint y: 140, distance: 41.0
click at [358, 101] on icon at bounding box center [359, 101] width 4 height 4
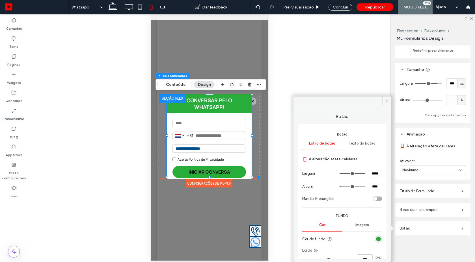
click at [368, 140] on div "Texto do botão" at bounding box center [362, 143] width 40 height 12
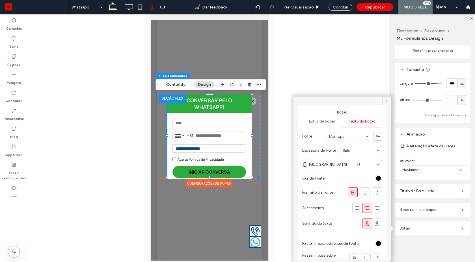
scroll to position [63, 0]
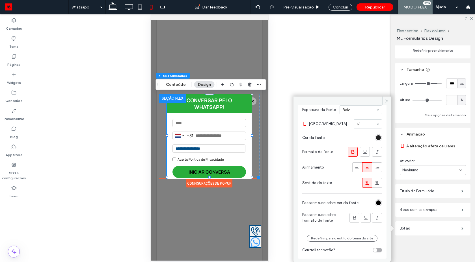
click at [376, 138] on div "rgb(0, 0, 0)" at bounding box center [378, 137] width 5 height 5
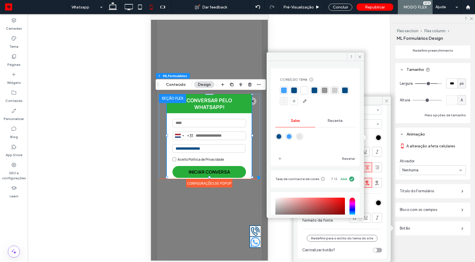
drag, startPoint x: 304, startPoint y: 89, endPoint x: 339, endPoint y: 175, distance: 92.0
click at [305, 90] on div at bounding box center [304, 91] width 6 height 6
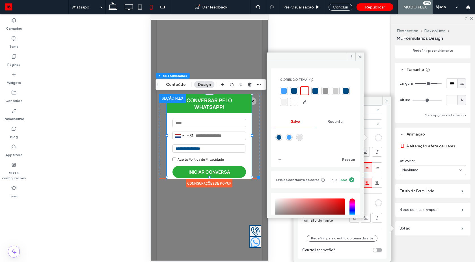
click at [377, 205] on div "rgb(255, 255, 255)" at bounding box center [378, 202] width 7 height 7
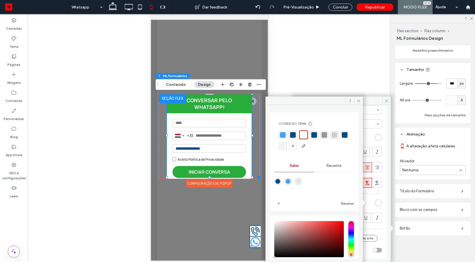
click at [324, 134] on div at bounding box center [324, 135] width 6 height 6
drag, startPoint x: 295, startPoint y: 144, endPoint x: 55, endPoint y: 133, distance: 240.7
click at [286, 144] on div at bounding box center [283, 146] width 8 height 8
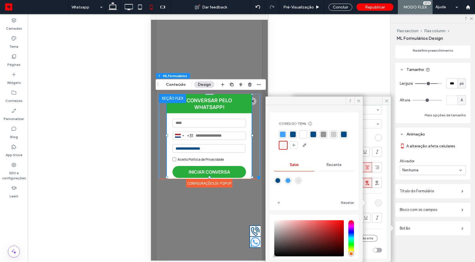
click at [336, 135] on div at bounding box center [334, 135] width 6 height 6
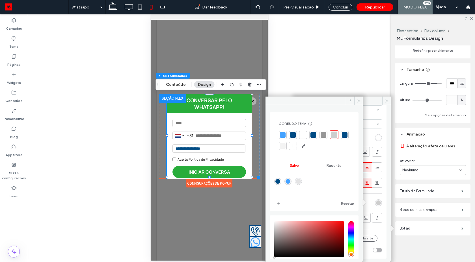
click at [354, 101] on span at bounding box center [349, 101] width 8 height 8
click at [386, 101] on icon at bounding box center [386, 101] width 4 height 4
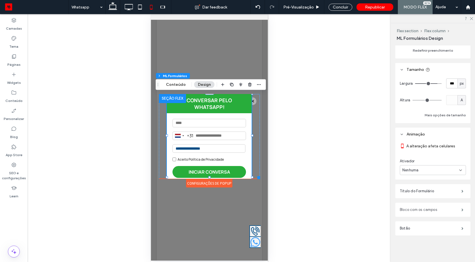
click at [420, 212] on label "Bloco com os campos" at bounding box center [430, 209] width 62 height 11
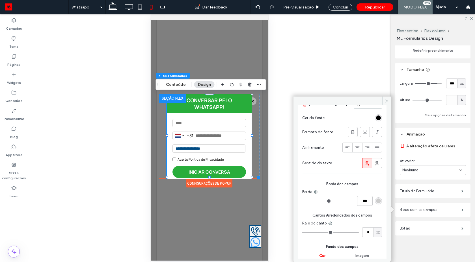
scroll to position [305, 0]
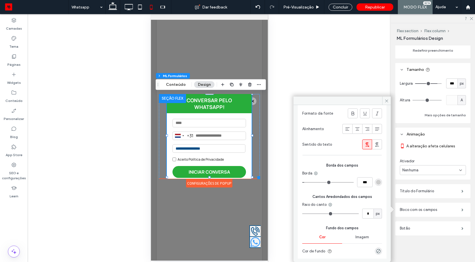
type input "*"
type input "***"
drag, startPoint x: 306, startPoint y: 182, endPoint x: 301, endPoint y: 182, distance: 5.4
type input "*"
click at [302, 182] on input "range" at bounding box center [327, 182] width 51 height 1
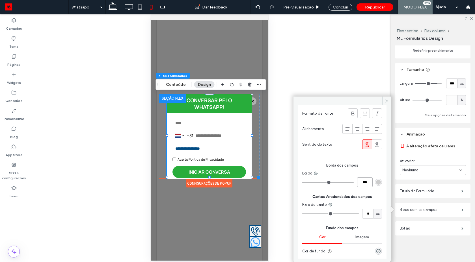
click at [357, 183] on input "***" at bounding box center [365, 182] width 16 height 10
type input "*"
click at [359, 181] on input "***" at bounding box center [365, 182] width 16 height 10
type input "***"
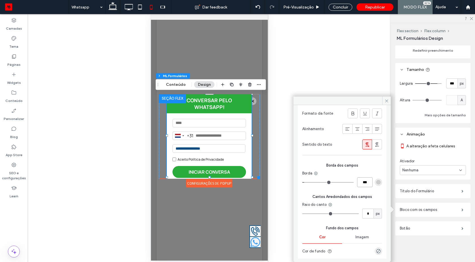
type input "*"
click at [361, 183] on input "***" at bounding box center [365, 182] width 16 height 10
type input "*"
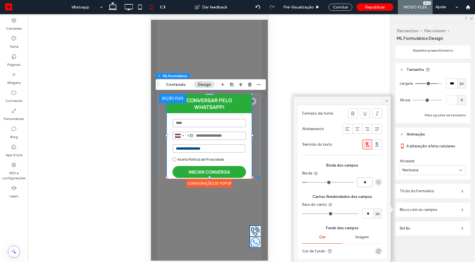
type input "***"
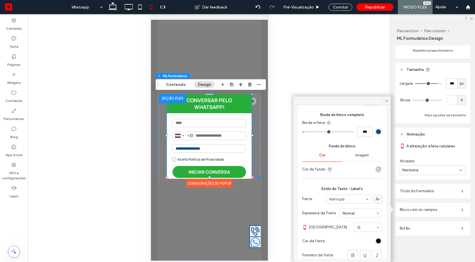
scroll to position [0, 0]
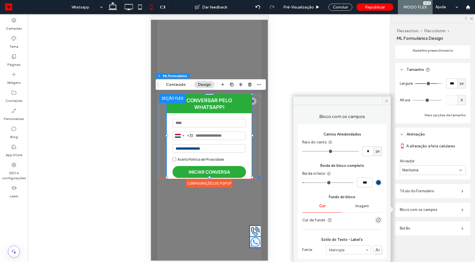
type input "*"
type input "***"
drag, startPoint x: 305, startPoint y: 183, endPoint x: 299, endPoint y: 183, distance: 5.4
click at [302, 183] on input "range" at bounding box center [327, 182] width 51 height 1
click at [329, 176] on icon at bounding box center [328, 173] width 5 height 5
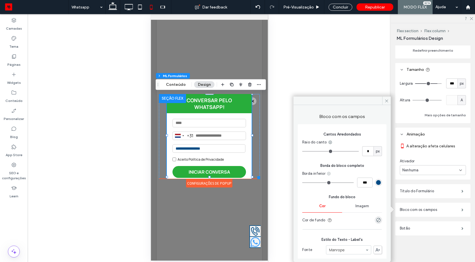
click at [329, 176] on icon at bounding box center [328, 173] width 5 height 5
click at [329, 175] on use at bounding box center [329, 174] width 4 height 4
click at [336, 185] on span at bounding box center [334, 186] width 7 height 6
click at [303, 182] on input "range" at bounding box center [327, 182] width 51 height 1
drag, startPoint x: 318, startPoint y: 172, endPoint x: 318, endPoint y: 177, distance: 4.8
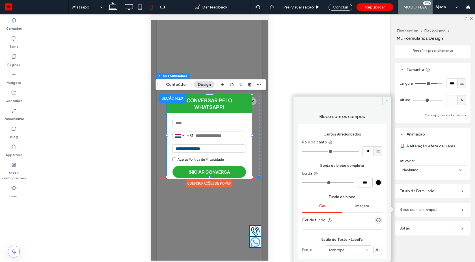
click at [317, 173] on icon at bounding box center [315, 173] width 5 height 5
click at [333, 197] on span "Borda superior" at bounding box center [337, 197] width 25 height 6
click at [330, 174] on use at bounding box center [330, 174] width 4 height 4
click at [345, 210] on div "Borda inferior" at bounding box center [354, 207] width 50 height 11
click at [329, 174] on icon at bounding box center [328, 173] width 5 height 5
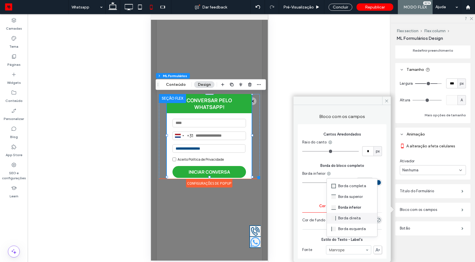
click at [342, 217] on span "Borda direita" at bounding box center [349, 219] width 23 height 6
type input "*"
type input "***"
type input "*"
type input "***"
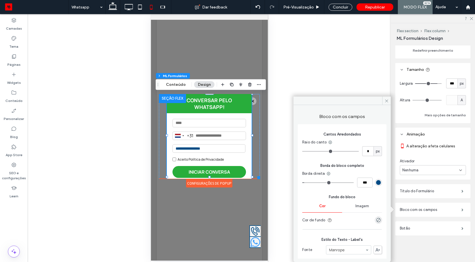
drag, startPoint x: 306, startPoint y: 183, endPoint x: 303, endPoint y: 184, distance: 3.1
click at [303, 183] on input "range" at bounding box center [327, 182] width 51 height 1
click at [326, 172] on use at bounding box center [328, 174] width 4 height 4
click at [342, 229] on span "Borda esquerda" at bounding box center [351, 229] width 28 height 6
type input "*"
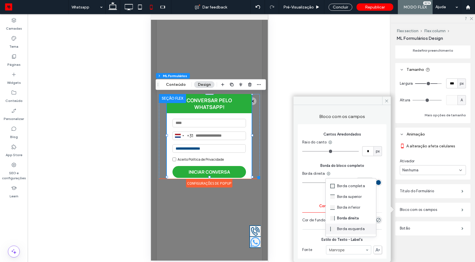
type input "***"
type input "*"
type input "***"
drag, startPoint x: 307, startPoint y: 184, endPoint x: 288, endPoint y: 183, distance: 19.5
type input "*"
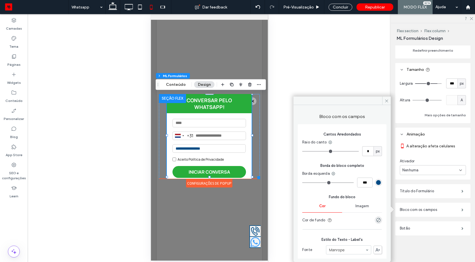
click at [302, 183] on input "range" at bounding box center [327, 182] width 51 height 1
drag, startPoint x: 385, startPoint y: 102, endPoint x: 367, endPoint y: 76, distance: 31.7
click at [385, 102] on icon at bounding box center [386, 101] width 4 height 4
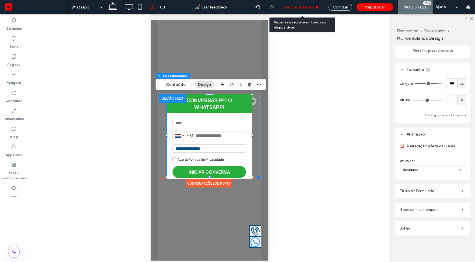
click at [312, 5] on span "Pré-Visualizaçāo" at bounding box center [298, 7] width 31 height 5
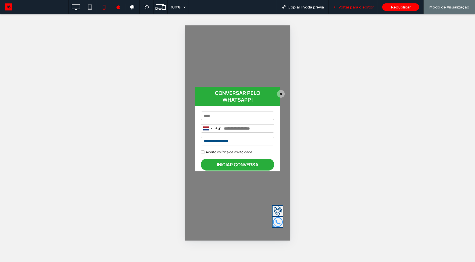
click at [344, 9] on span "Voltar para o editor" at bounding box center [355, 7] width 35 height 5
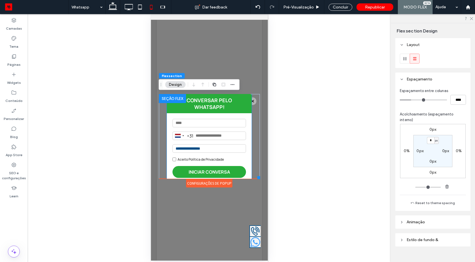
click at [234, 119] on input "text" at bounding box center [208, 123] width 73 height 8
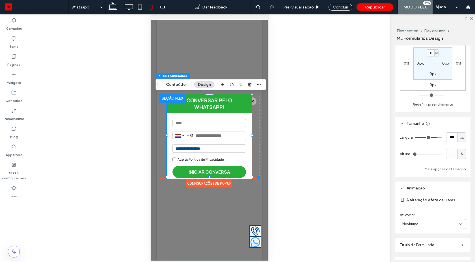
click at [220, 144] on select "**********" at bounding box center [208, 148] width 73 height 8
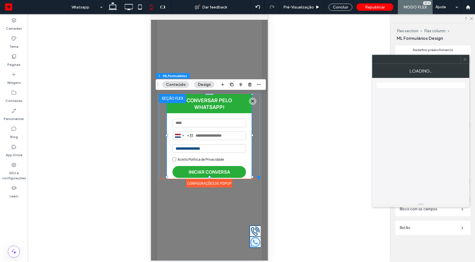
scroll to position [106, 0]
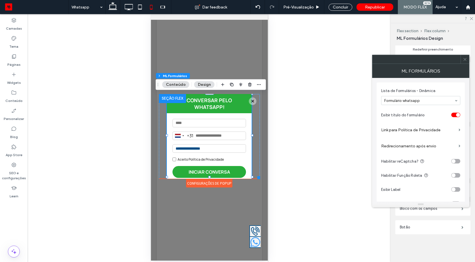
click at [463, 59] on icon at bounding box center [464, 59] width 4 height 4
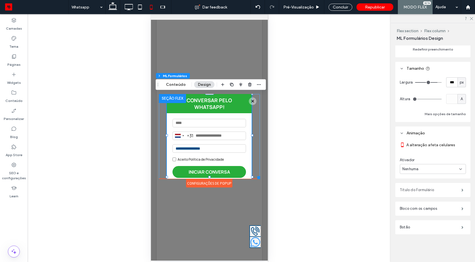
click at [414, 192] on label "Título do Formulário" at bounding box center [430, 189] width 62 height 11
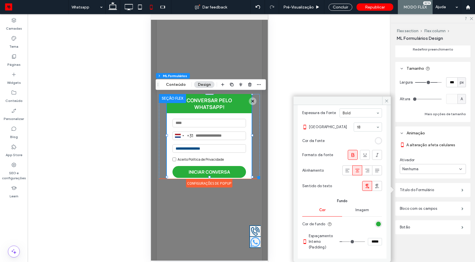
scroll to position [74, 0]
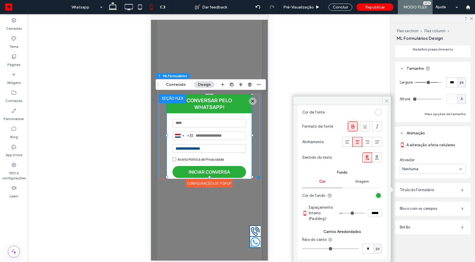
click at [361, 184] on div "Imagem" at bounding box center [362, 181] width 40 height 12
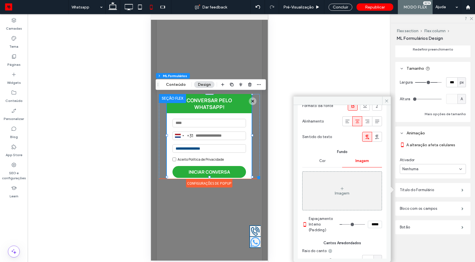
scroll to position [106, 0]
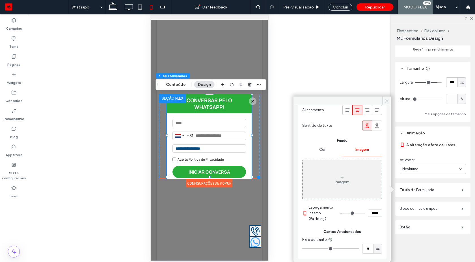
drag, startPoint x: 386, startPoint y: 100, endPoint x: 391, endPoint y: 110, distance: 11.4
click at [386, 101] on icon at bounding box center [386, 101] width 4 height 4
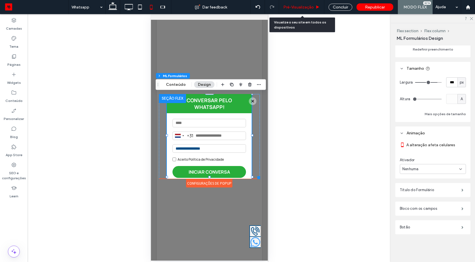
click at [312, 5] on span "Pré-Visualizaçāo" at bounding box center [298, 7] width 31 height 5
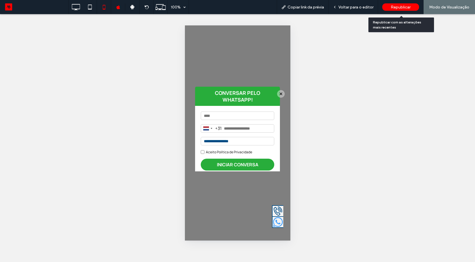
click at [401, 7] on span "Republicar" at bounding box center [400, 7] width 20 height 5
